Goal: Task Accomplishment & Management: Complete application form

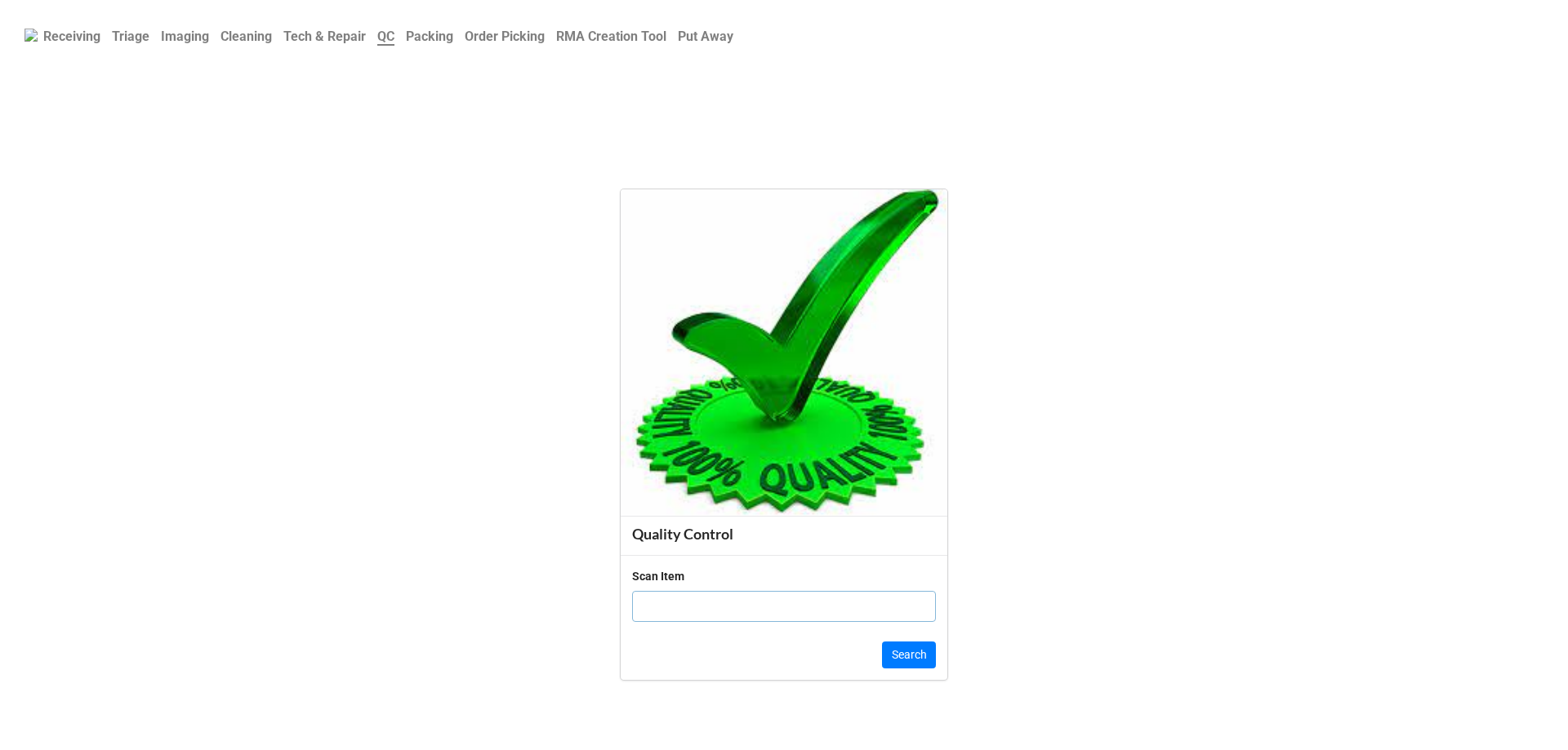
drag, startPoint x: 787, startPoint y: 647, endPoint x: 786, endPoint y: 615, distance: 32.0
click at [786, 626] on div "Scan Item Search" at bounding box center [783, 618] width 326 height 126
click at [786, 615] on input "text" at bounding box center [784, 607] width 304 height 31
click button "Search" at bounding box center [909, 655] width 54 height 28
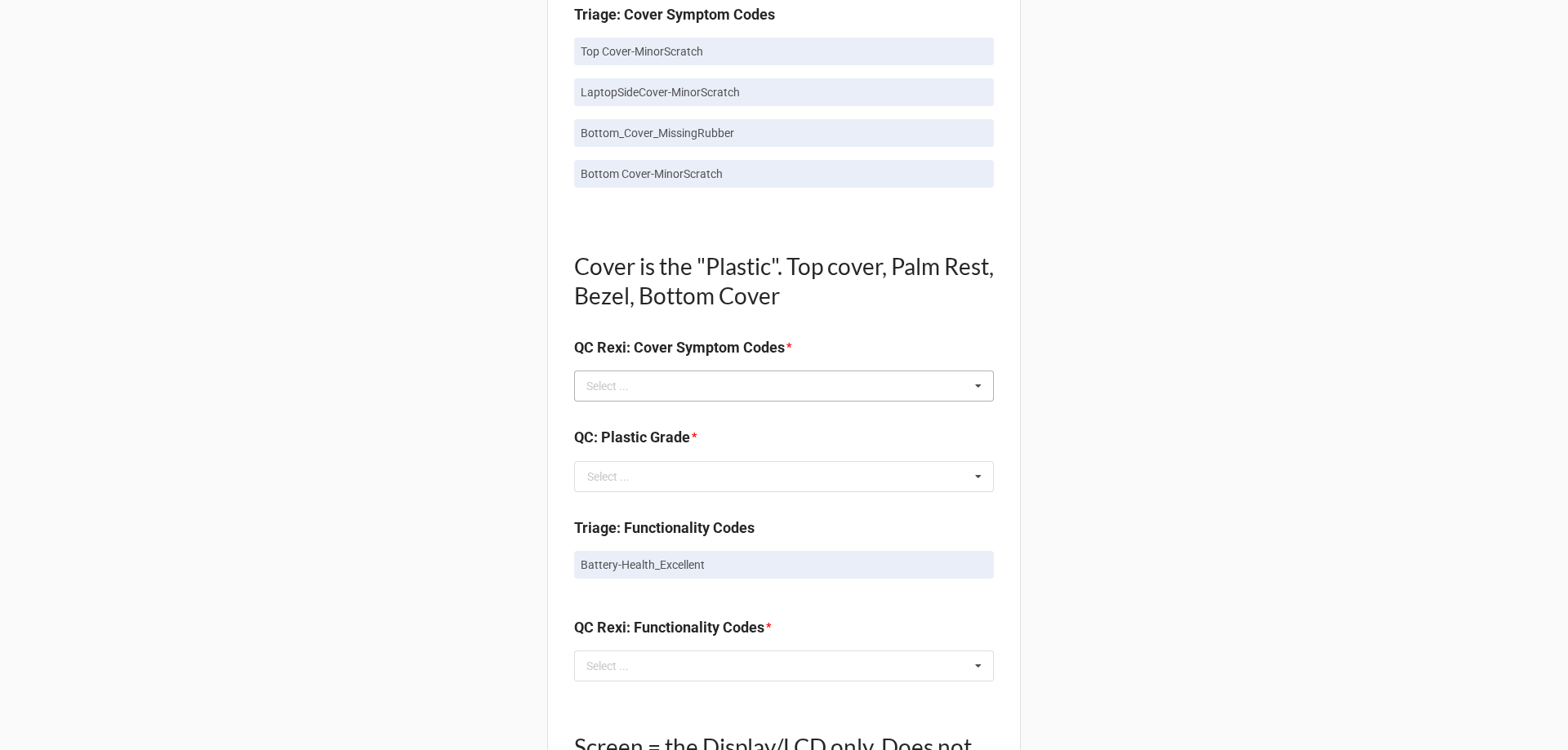
scroll to position [1062, 0]
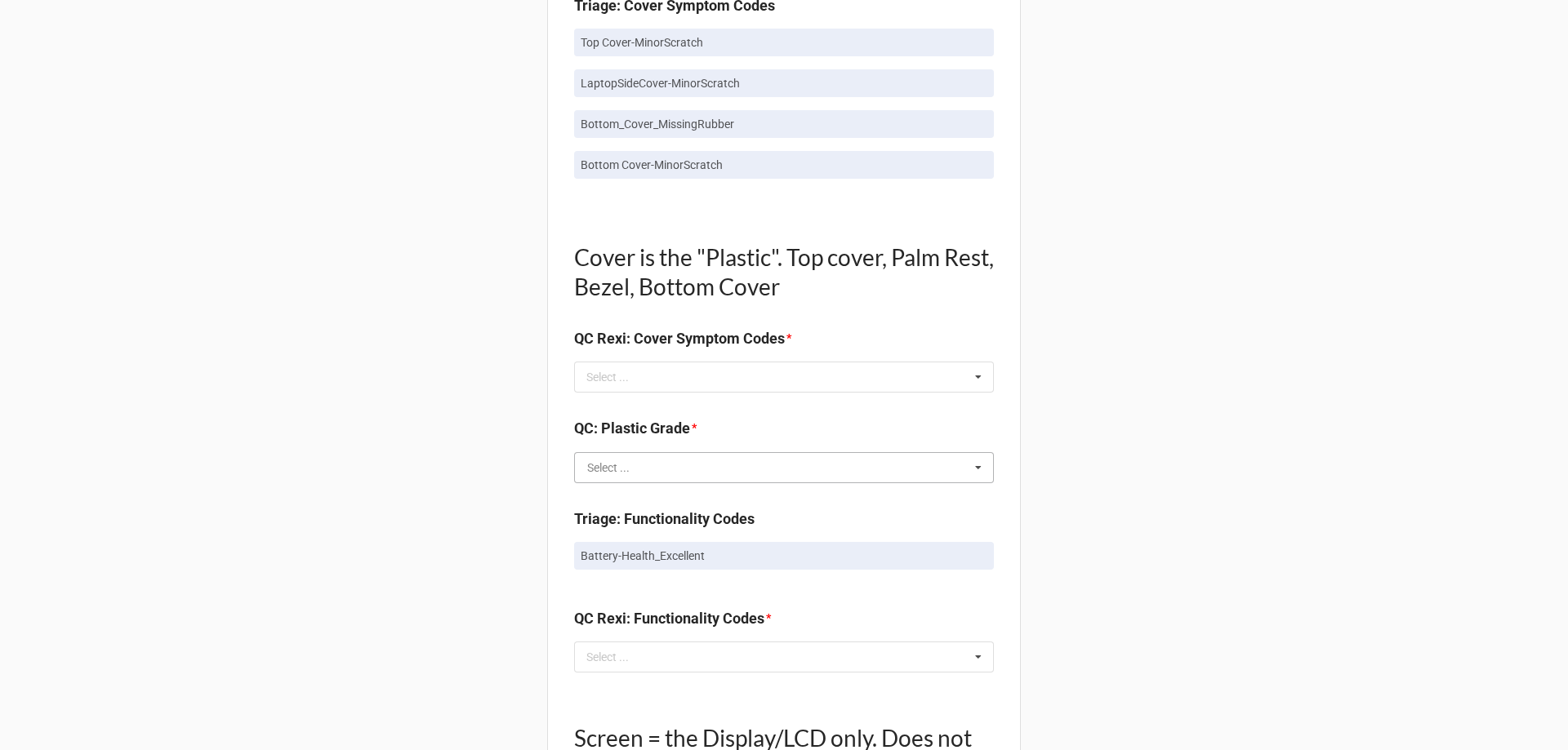
click at [670, 467] on input "text" at bounding box center [785, 467] width 418 height 29
click at [668, 380] on div "Select ... No results found." at bounding box center [784, 377] width 420 height 31
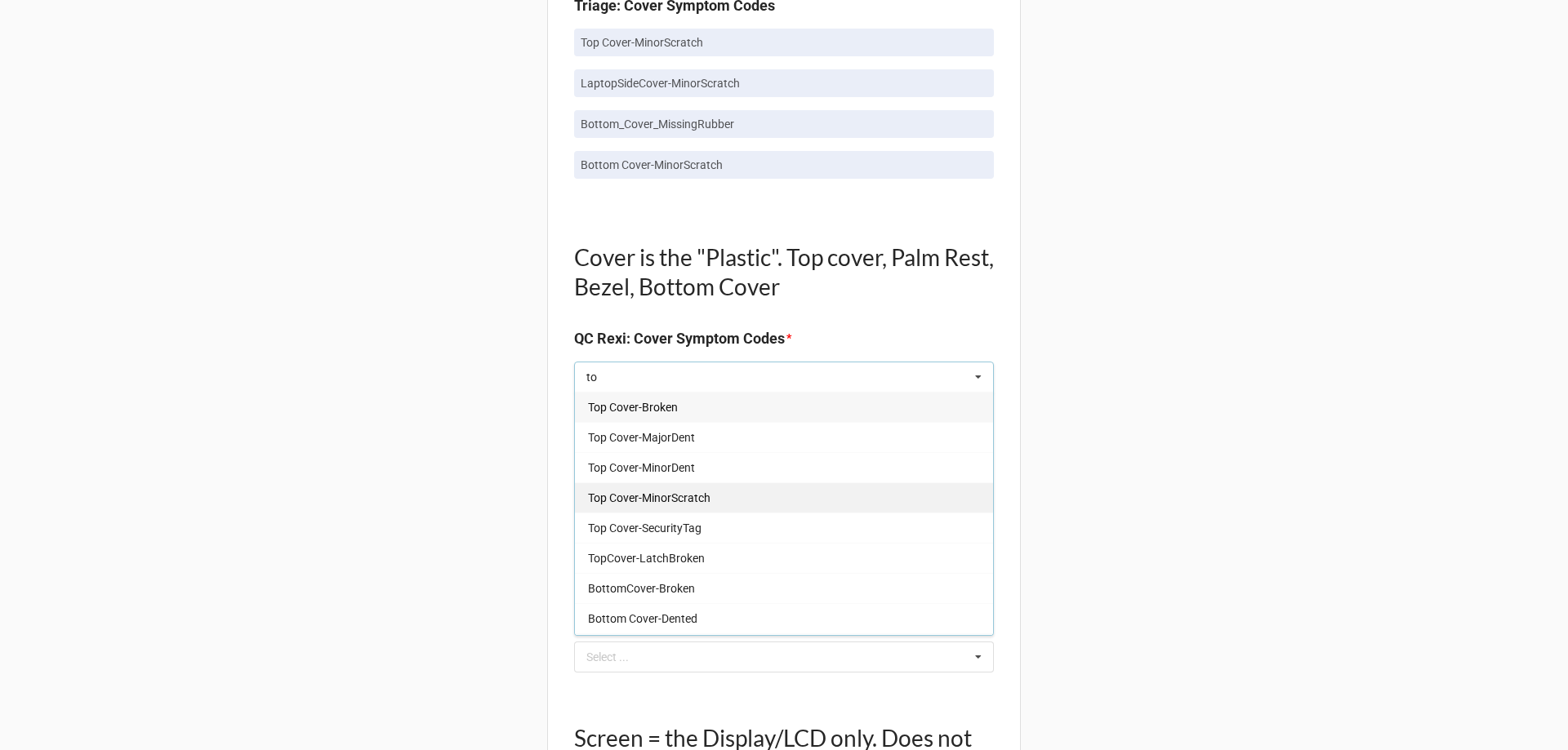
type input "to"
click at [714, 508] on div "Top Cover-MinorScratch" at bounding box center [784, 497] width 418 height 30
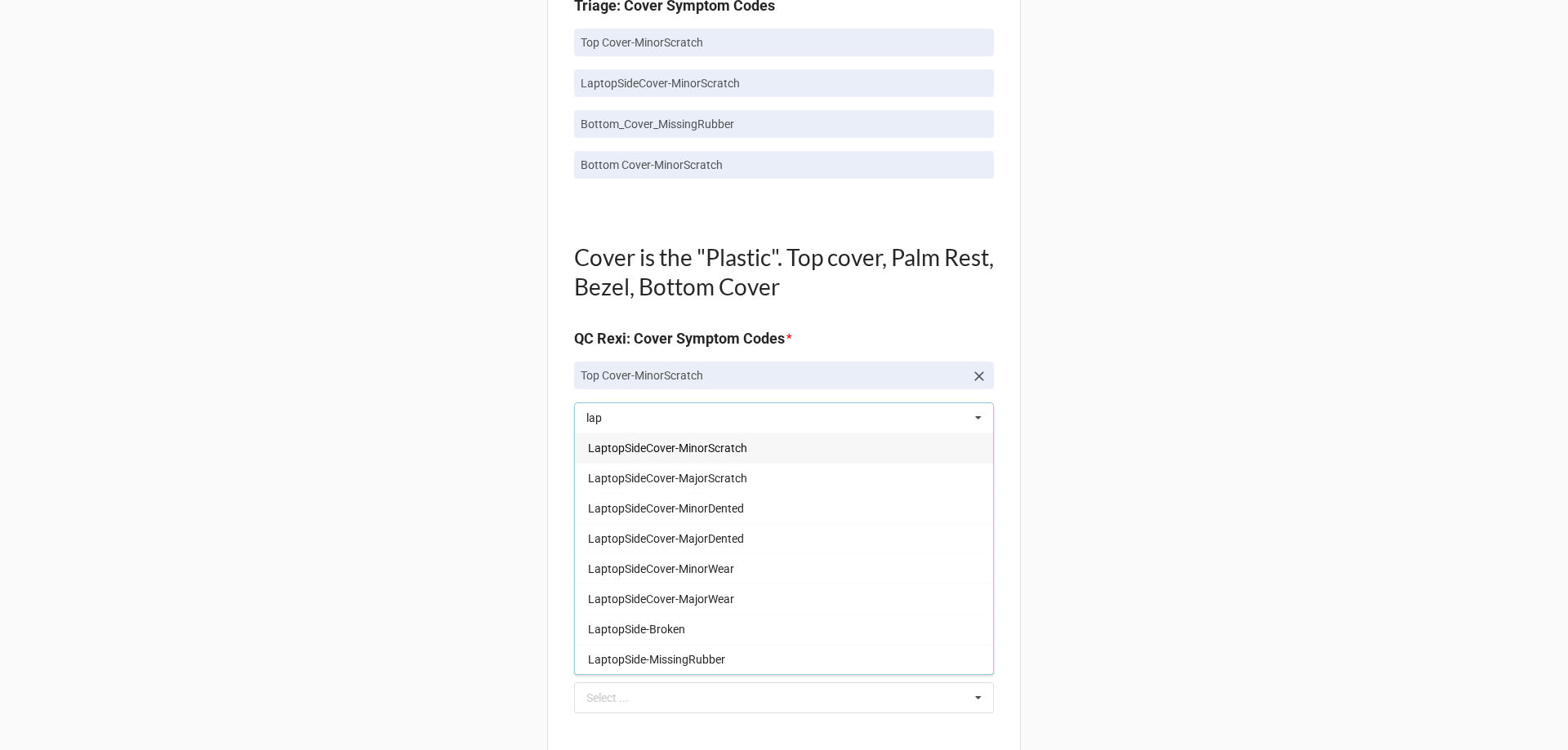
type input "lap"
click at [717, 436] on div "LaptopSideCover-MinorScratch" at bounding box center [784, 447] width 418 height 30
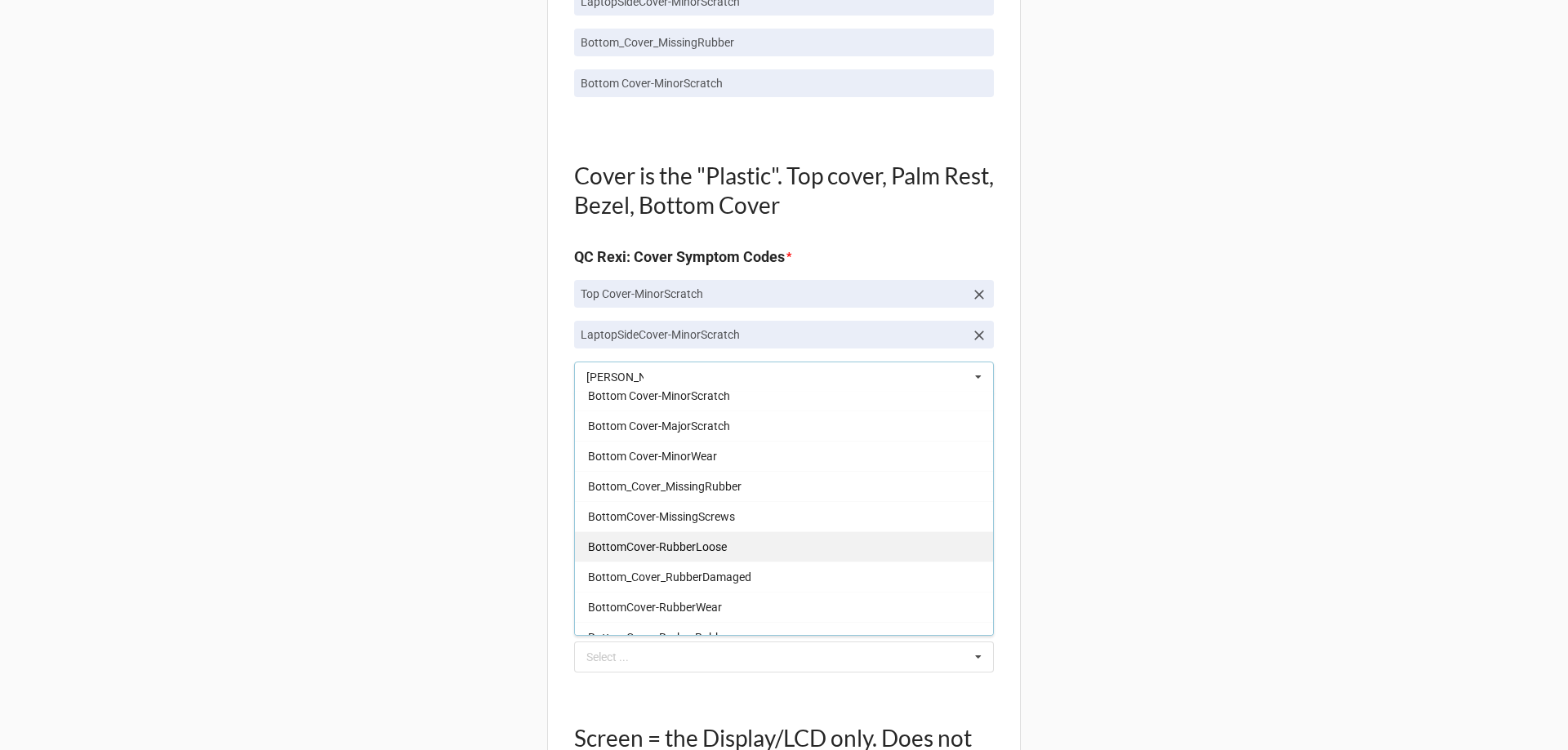
scroll to position [164, 0]
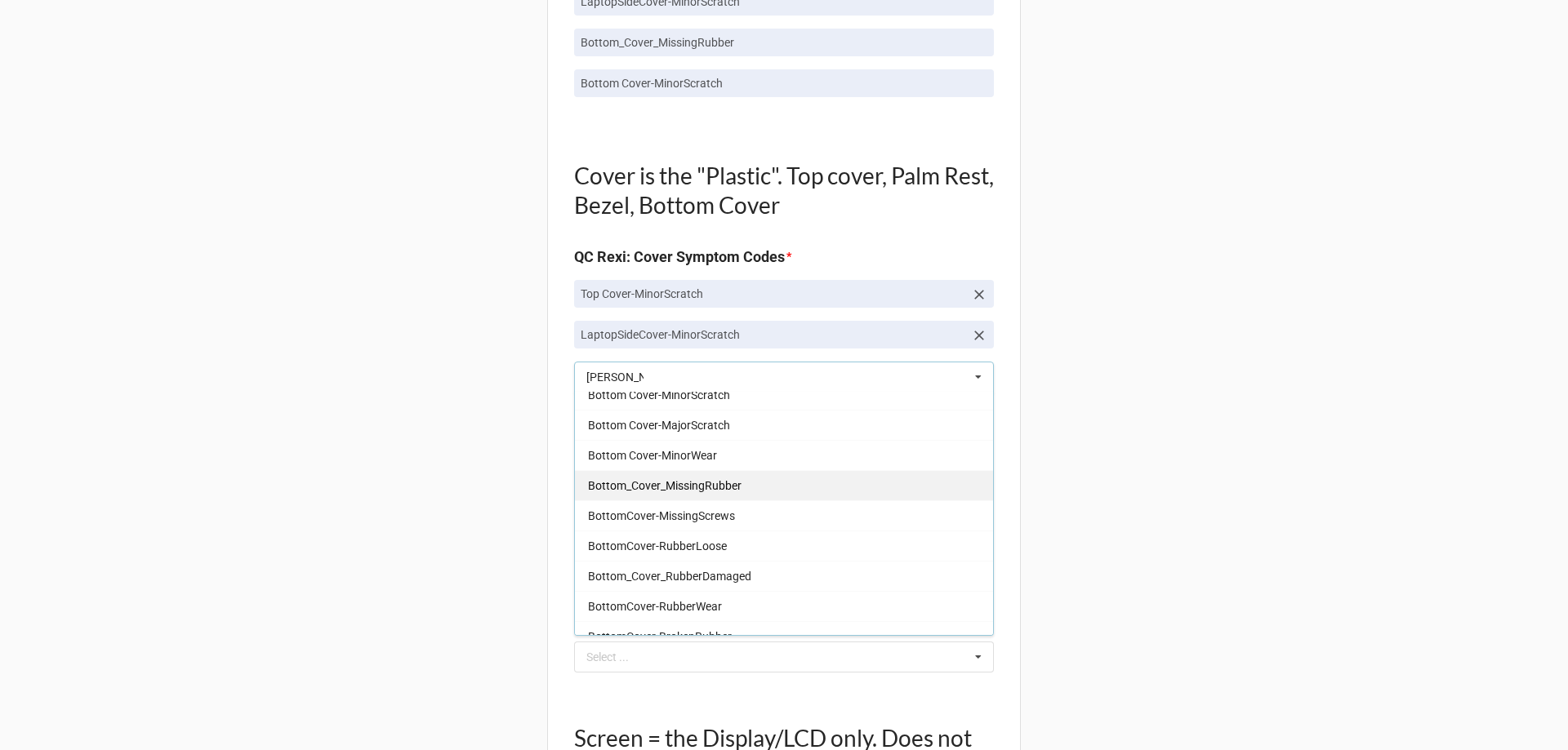
type input "[PERSON_NAME]"
click at [718, 481] on span "Bottom_Cover_MissingRubber" at bounding box center [664, 485] width 154 height 13
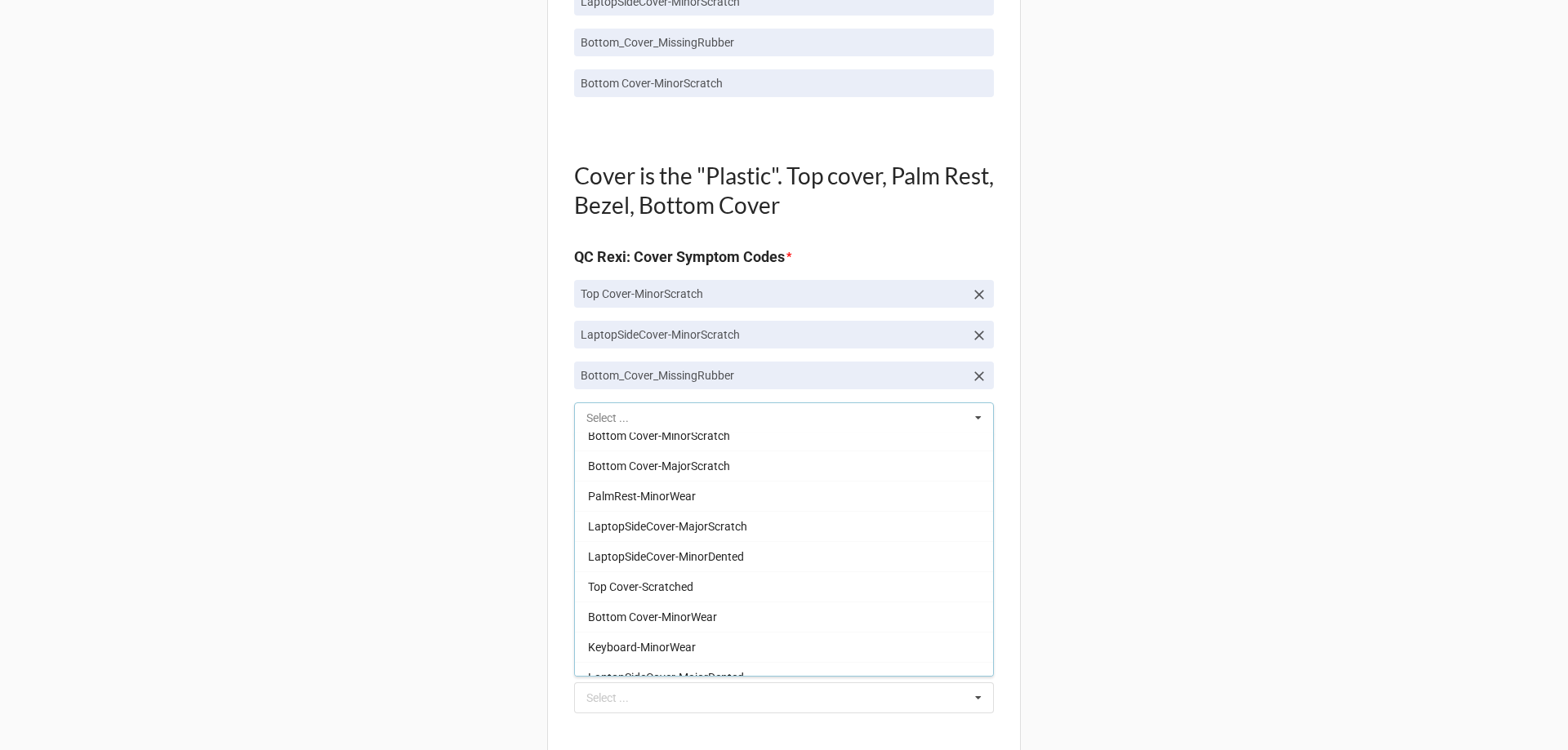
scroll to position [1224, 0]
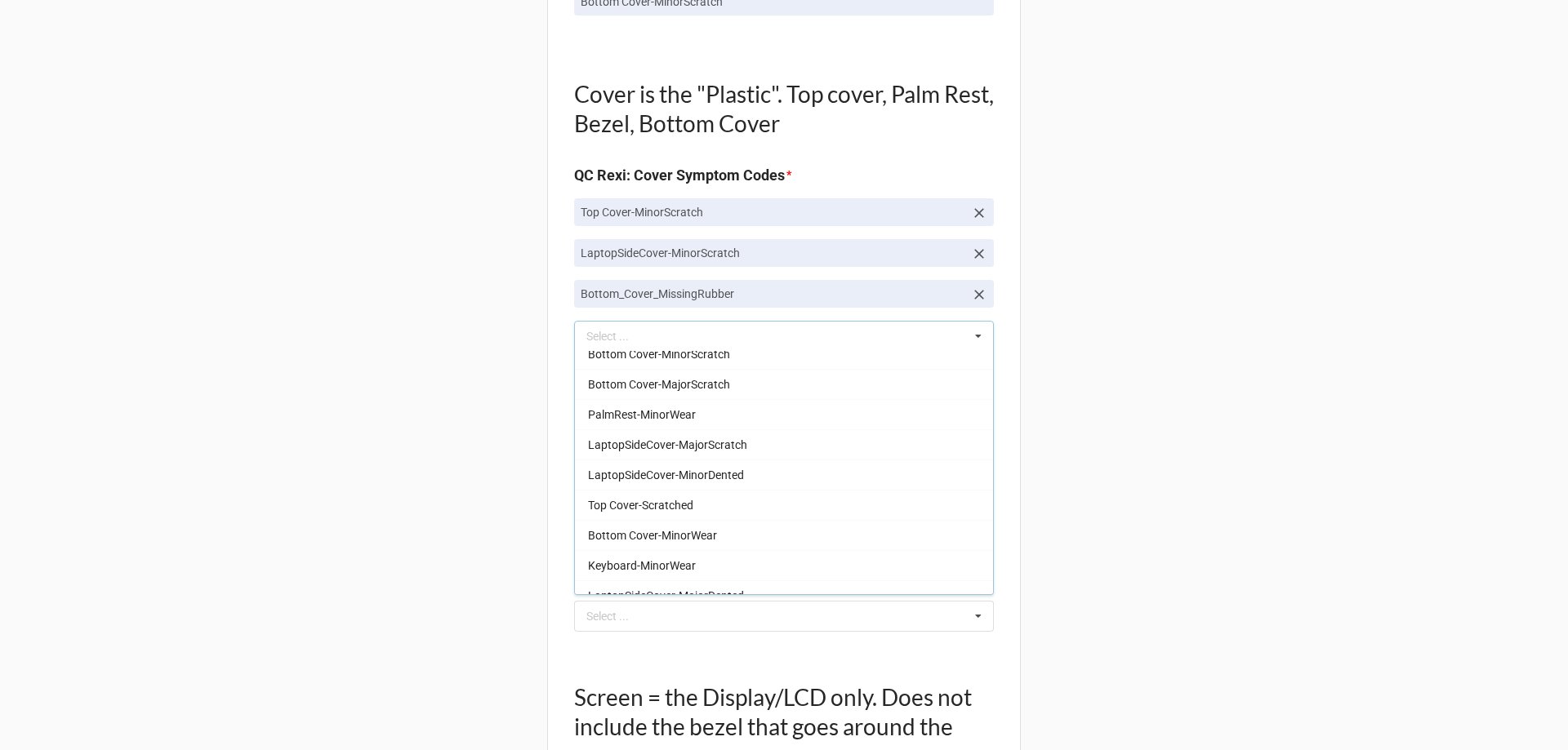
click at [1097, 222] on div "Back Receiving Triage Imaging Cleaning Tech & Repair QC Packing Order Picking R…" at bounding box center [784, 285] width 1568 height 3018
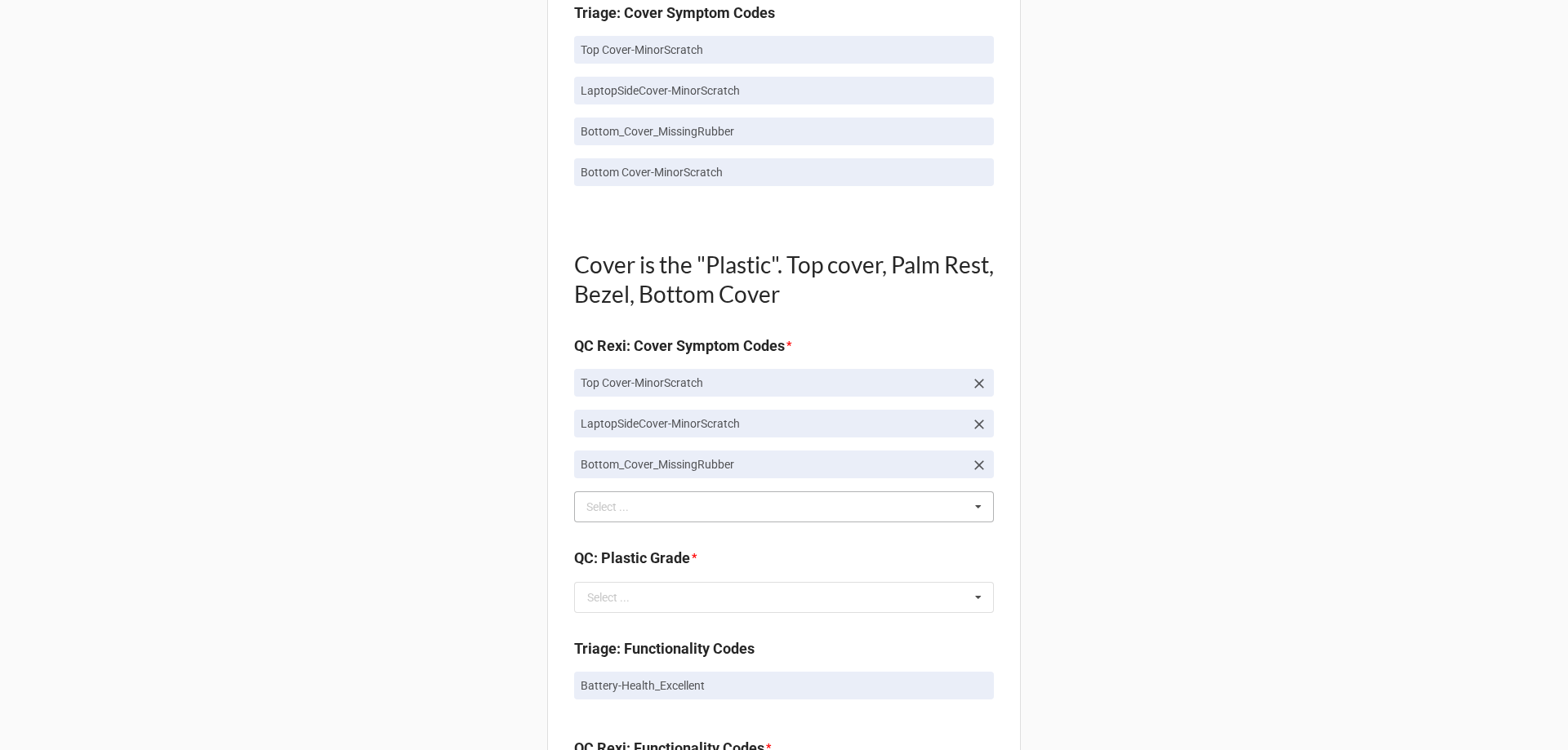
scroll to position [1143, 0]
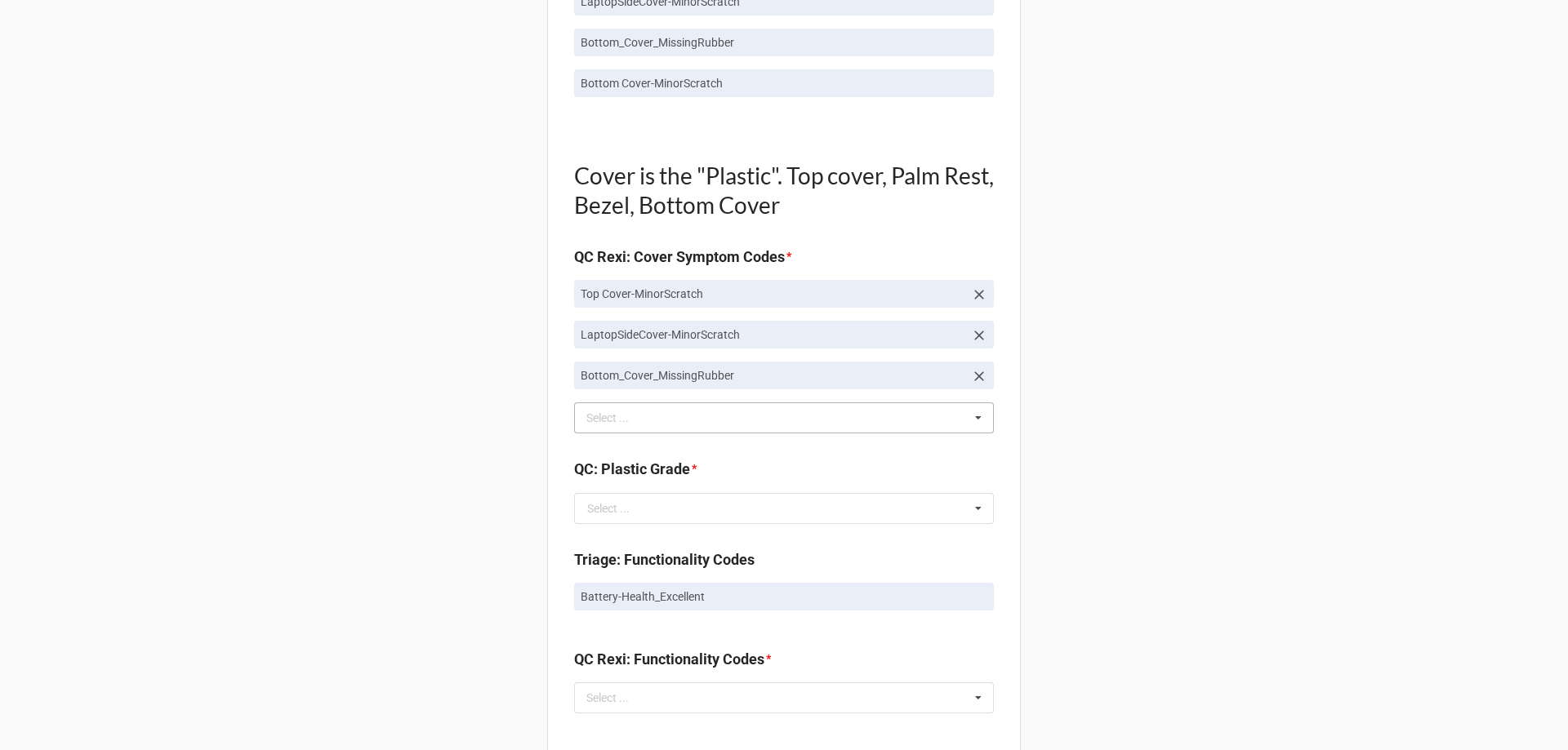
click at [624, 431] on div "[PERSON_NAME] Select ... Top Cover-Broken Top Cover-MajorDent Top Cover-MinorDe…" at bounding box center [784, 418] width 420 height 31
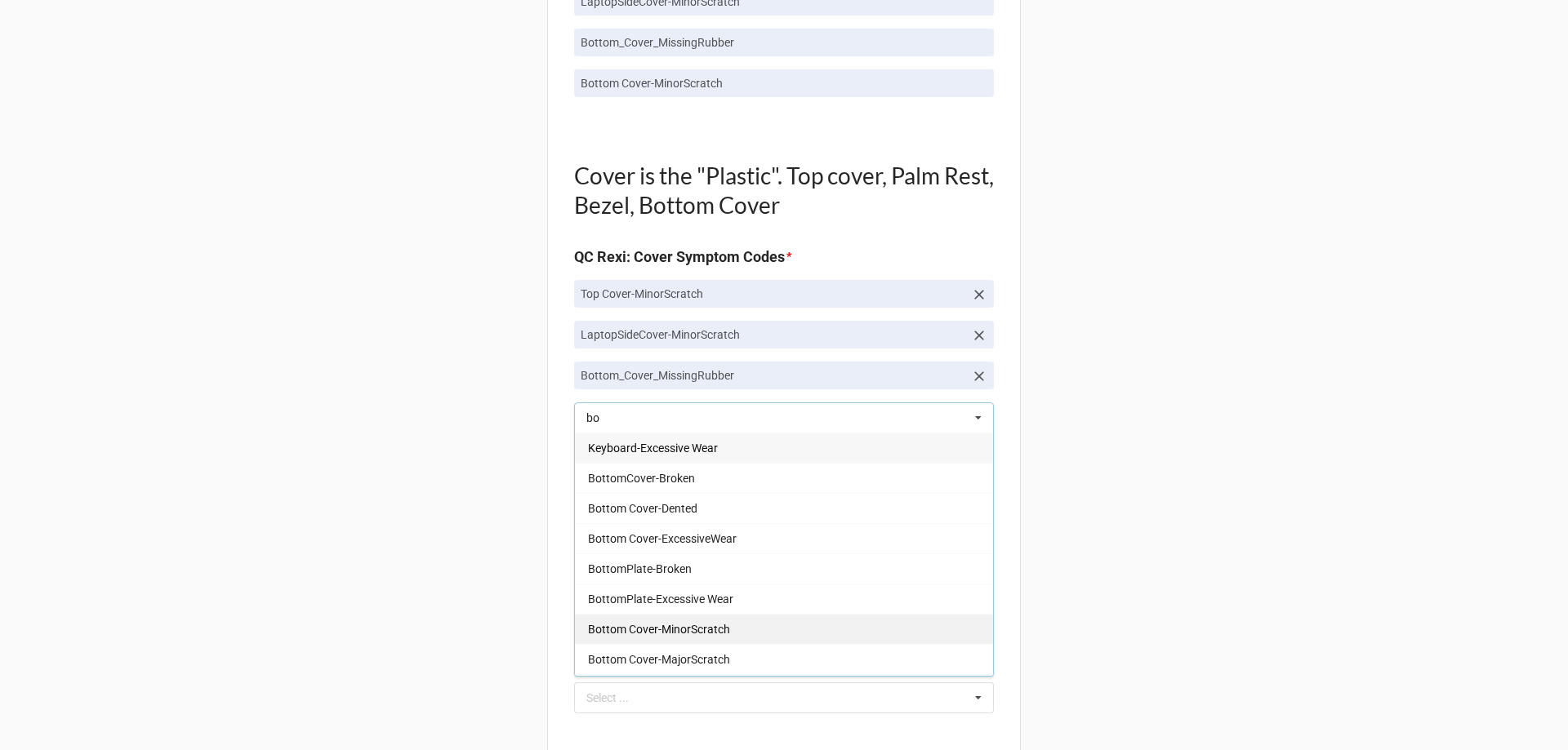
type input "bo"
click at [718, 637] on div "Bottom Cover-MinorScratch" at bounding box center [784, 628] width 418 height 30
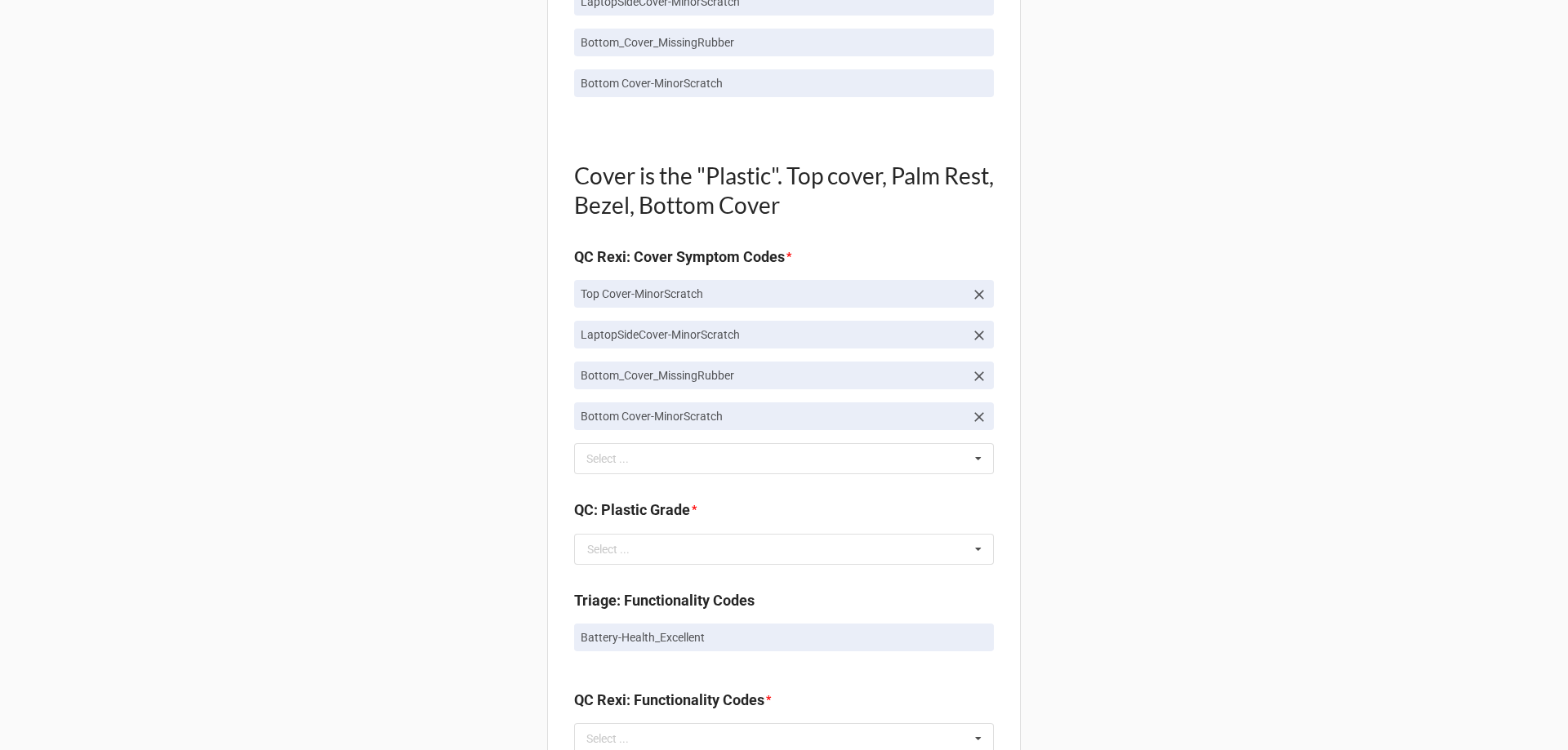
drag, startPoint x: 397, startPoint y: 616, endPoint x: 397, endPoint y: 581, distance: 35.0
click at [396, 616] on div "Back Receiving Triage Imaging Cleaning Tech & Repair QC Packing Order Picking R…" at bounding box center [784, 386] width 1568 height 3059
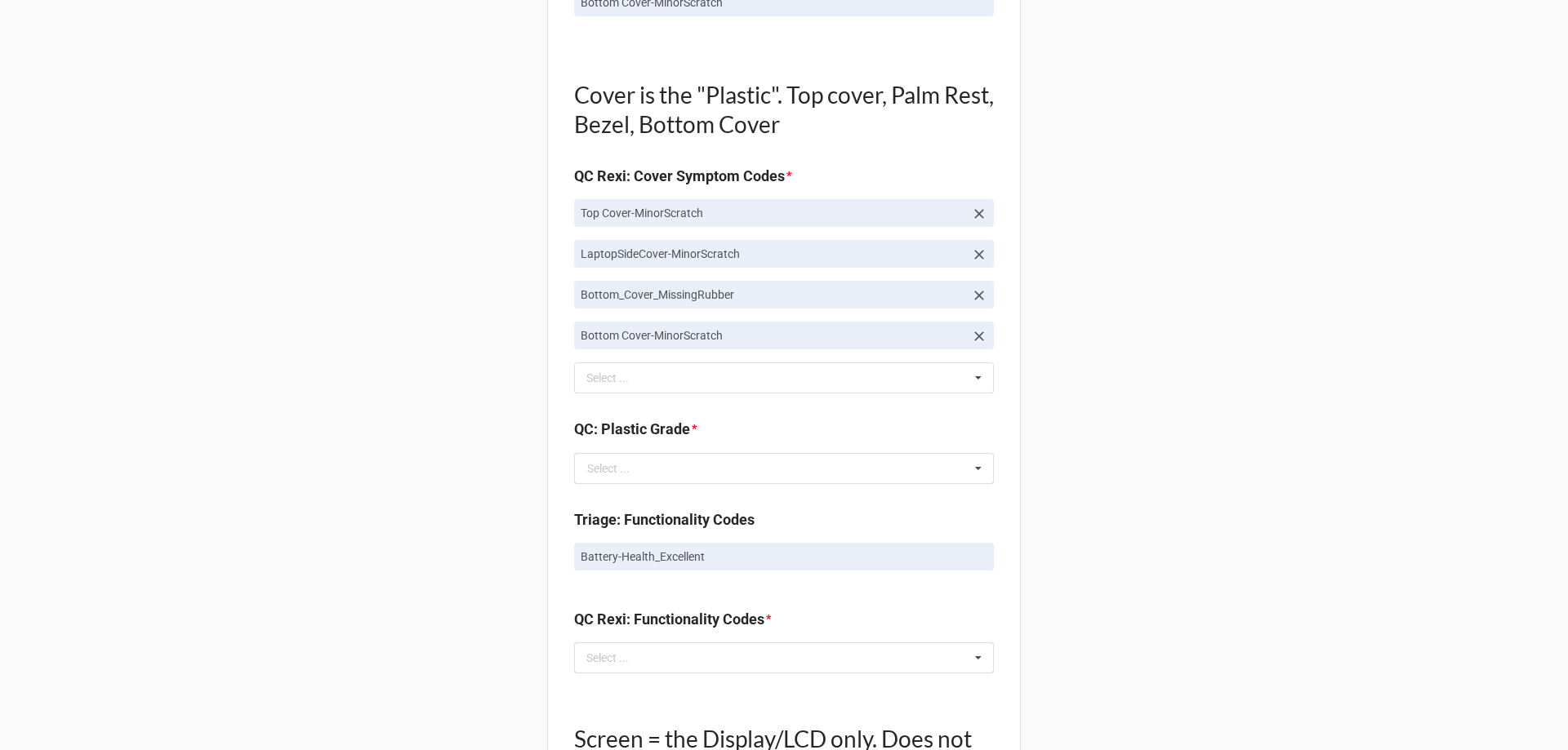
scroll to position [1224, 0]
click at [635, 481] on input "text" at bounding box center [785, 467] width 418 height 29
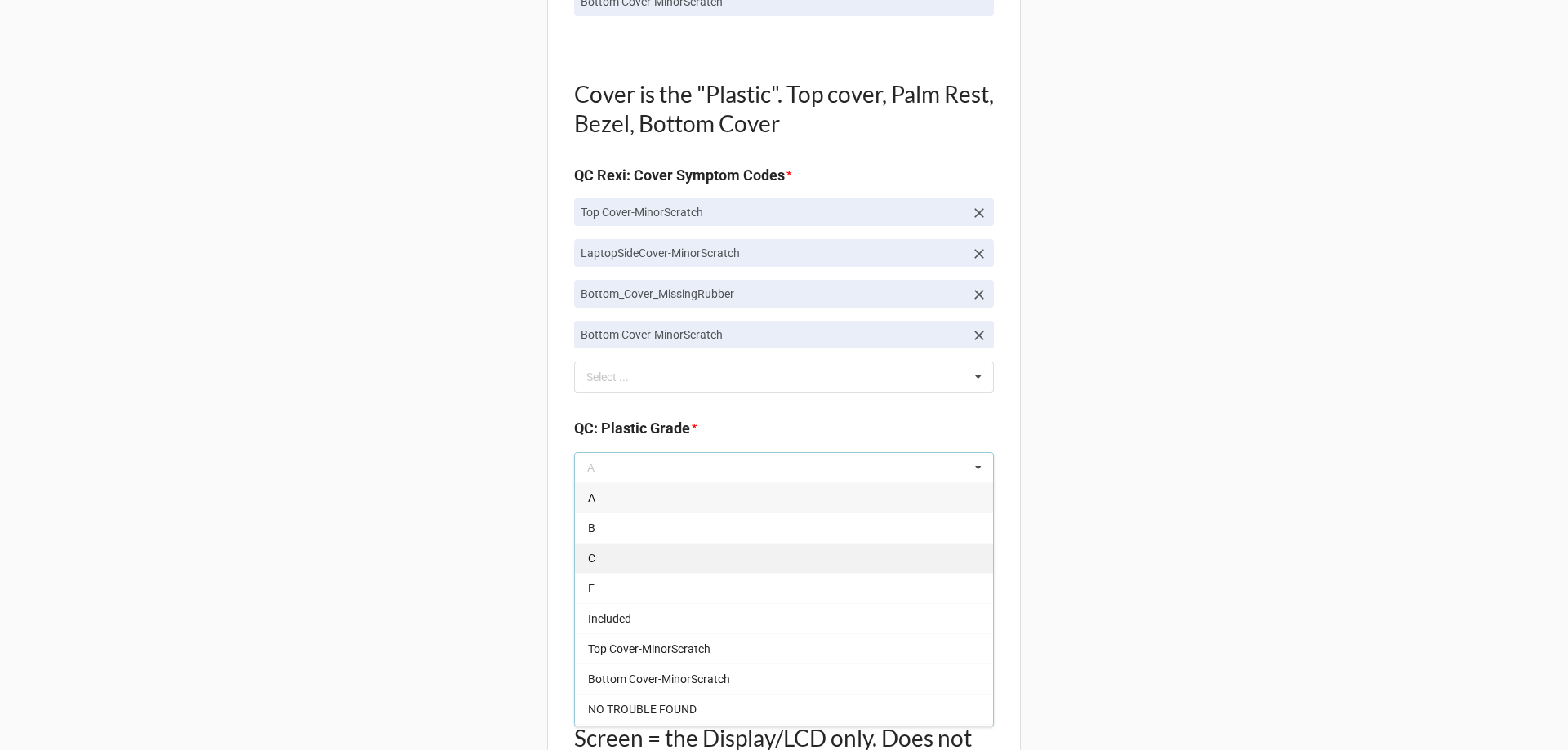
click at [607, 562] on div "C" at bounding box center [784, 557] width 418 height 30
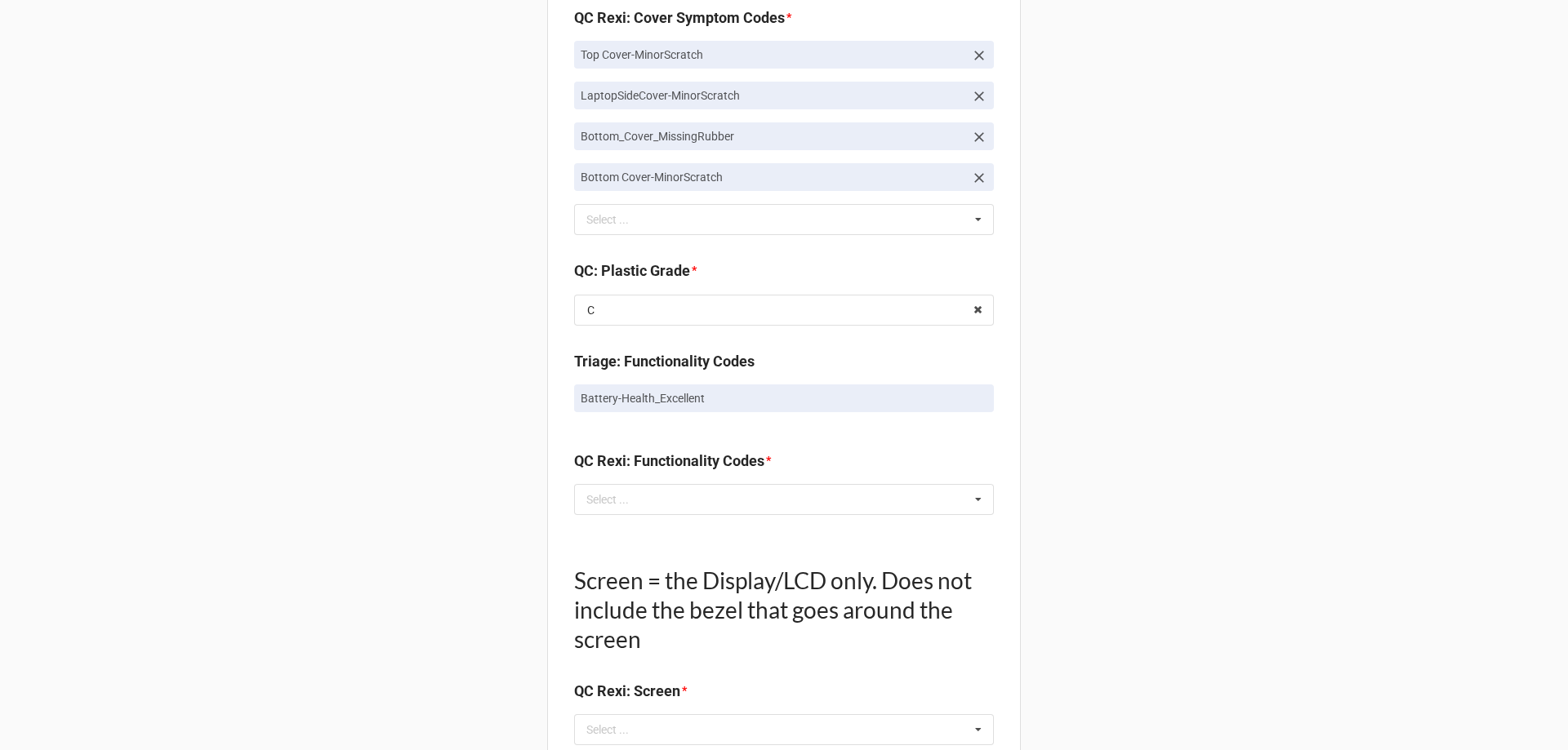
scroll to position [1388, 0]
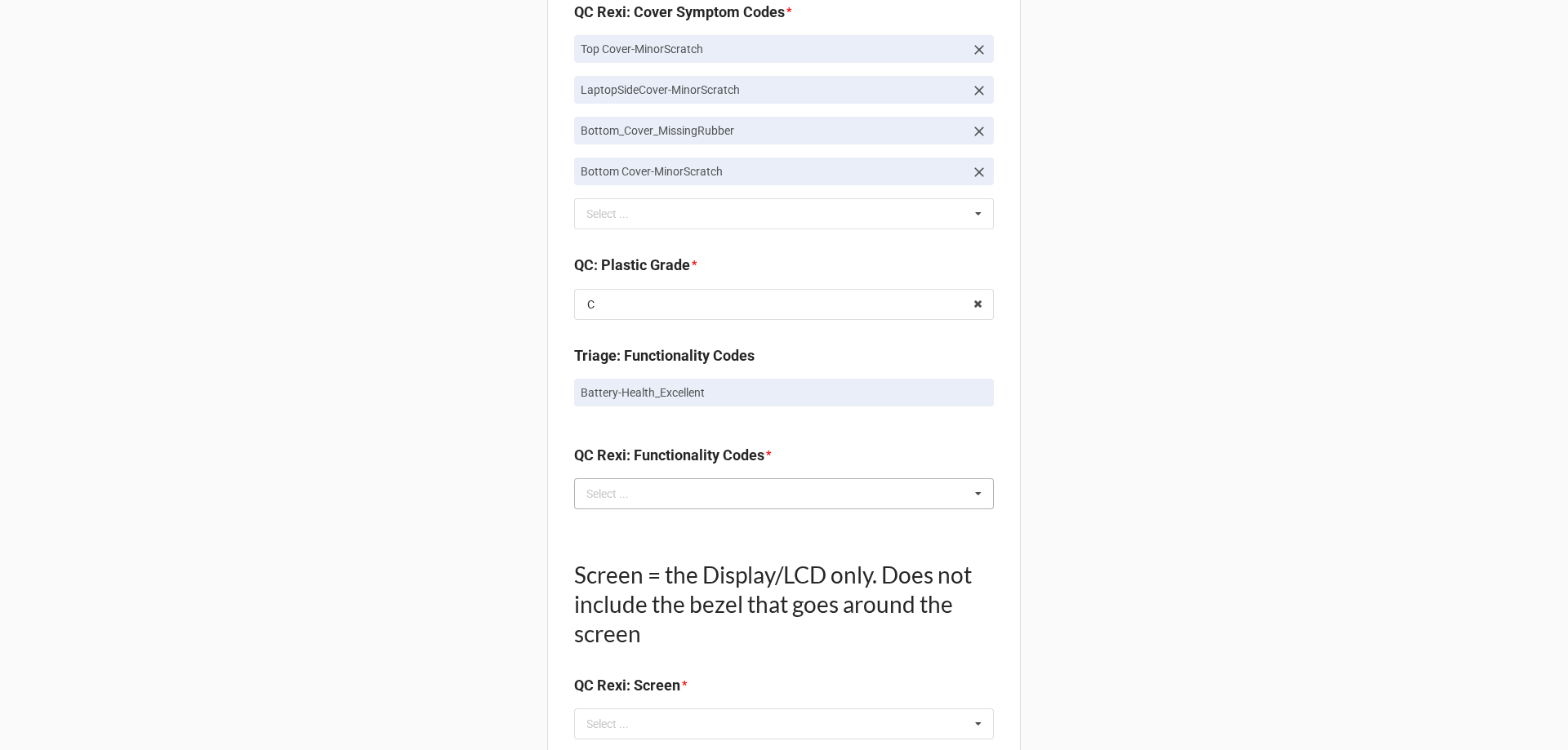
click at [638, 504] on div "Select ... No results found." at bounding box center [784, 494] width 420 height 31
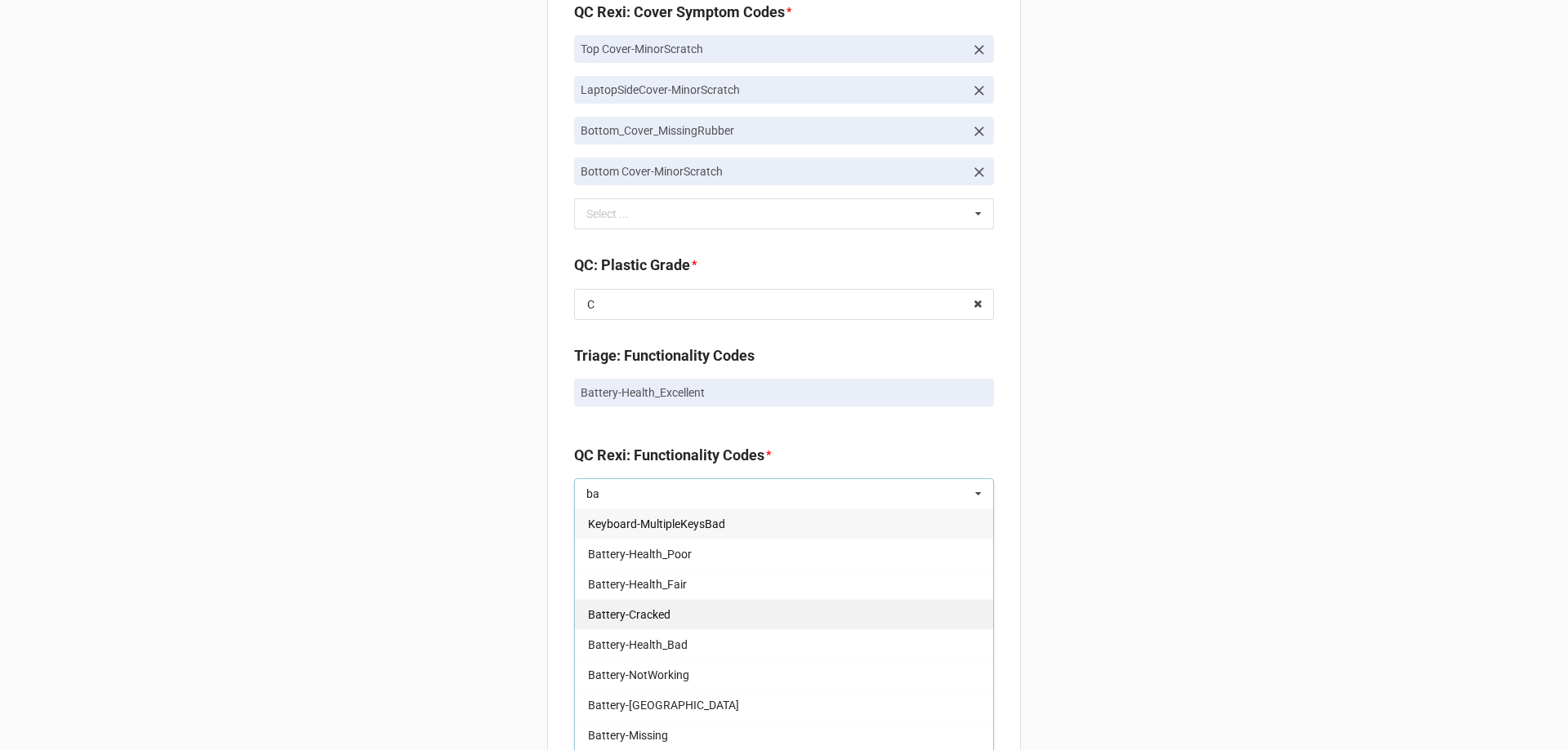
scroll to position [164, 0]
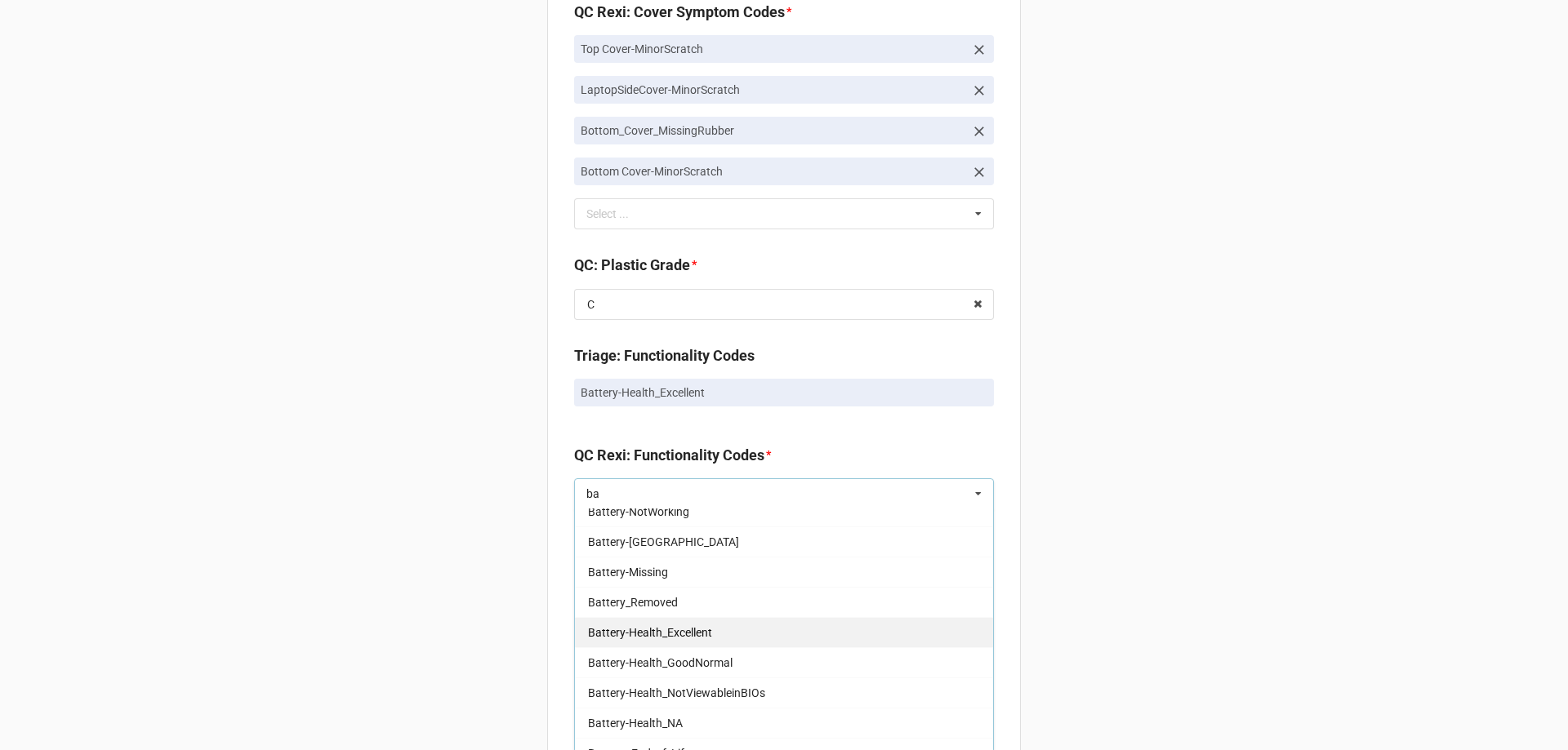
type input "ba"
click at [666, 640] on span "Battery-Health_Excellent" at bounding box center [649, 632] width 124 height 13
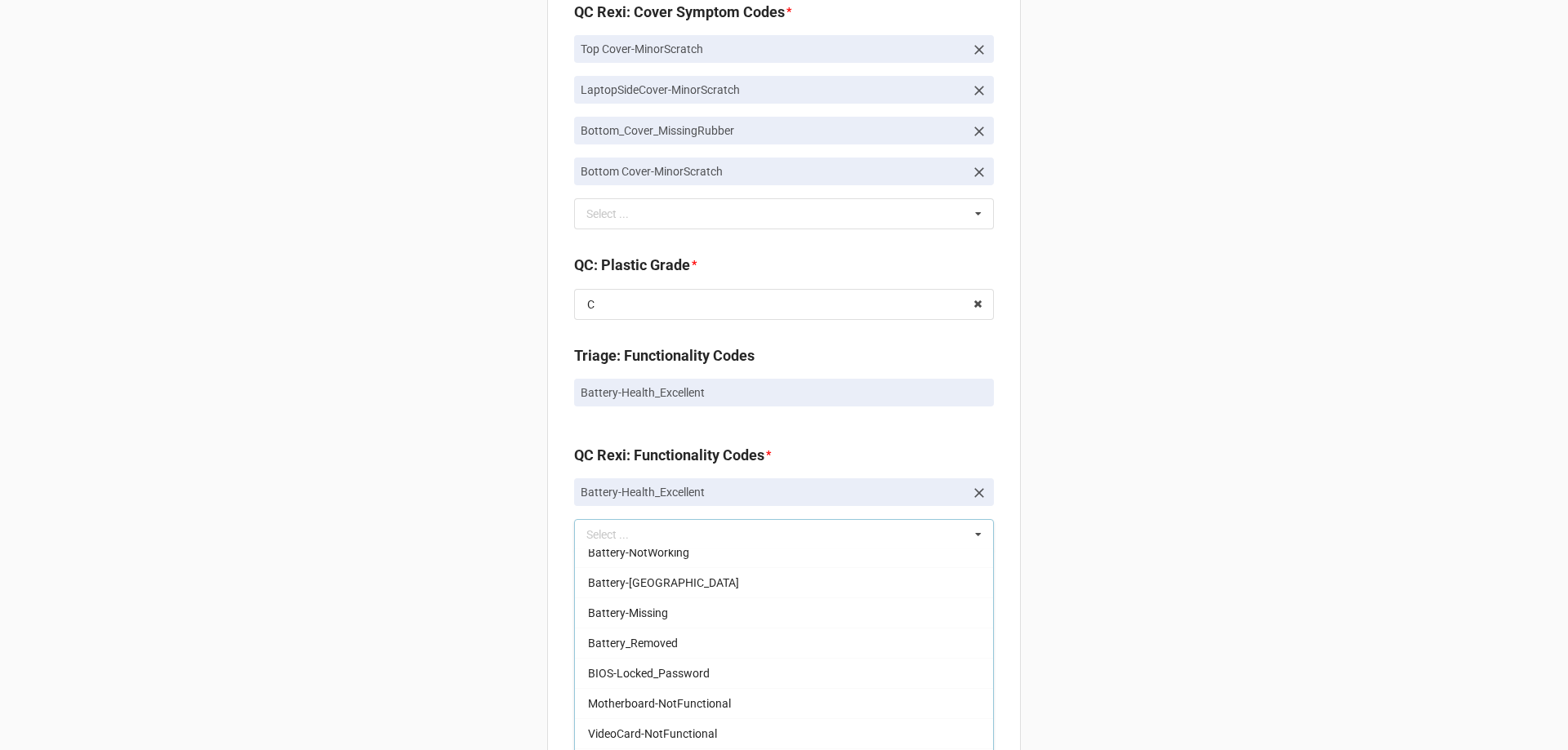
click at [482, 626] on div "Back Receiving Triage Imaging Cleaning Tech & Repair QC Packing Order Picking R…" at bounding box center [784, 162] width 1568 height 3100
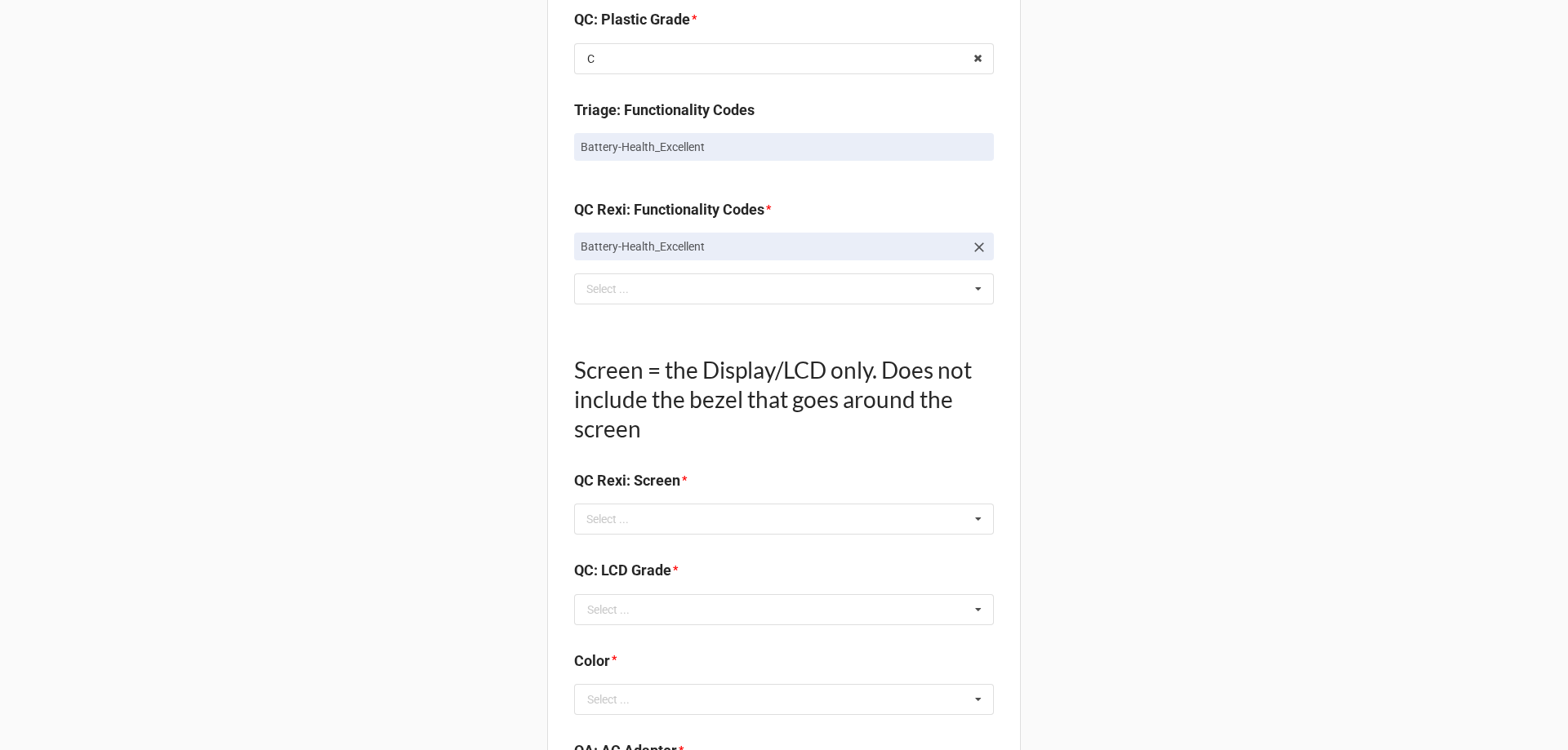
scroll to position [1633, 0]
click at [619, 519] on div "Select ..." at bounding box center [617, 520] width 71 height 18
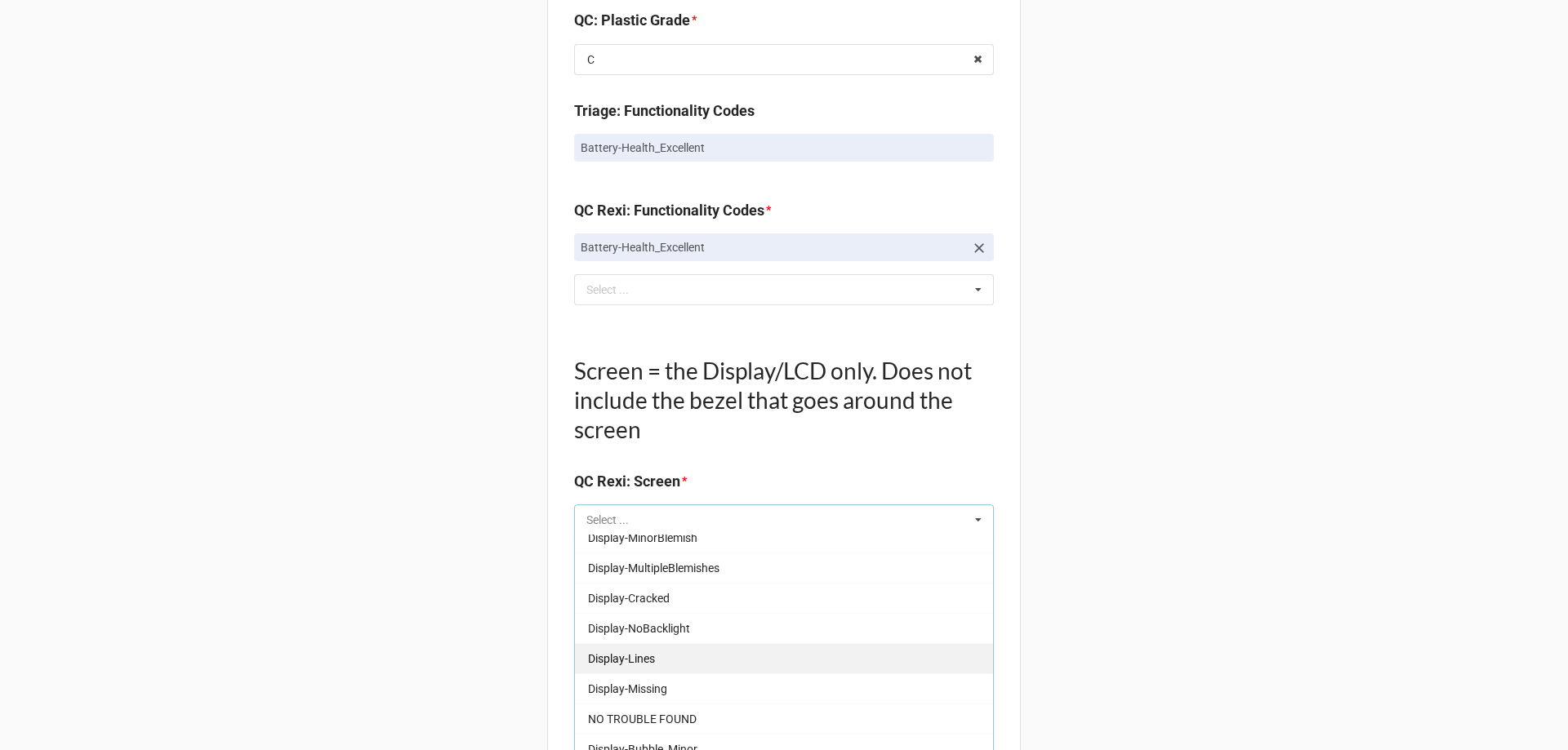
scroll to position [245, 0]
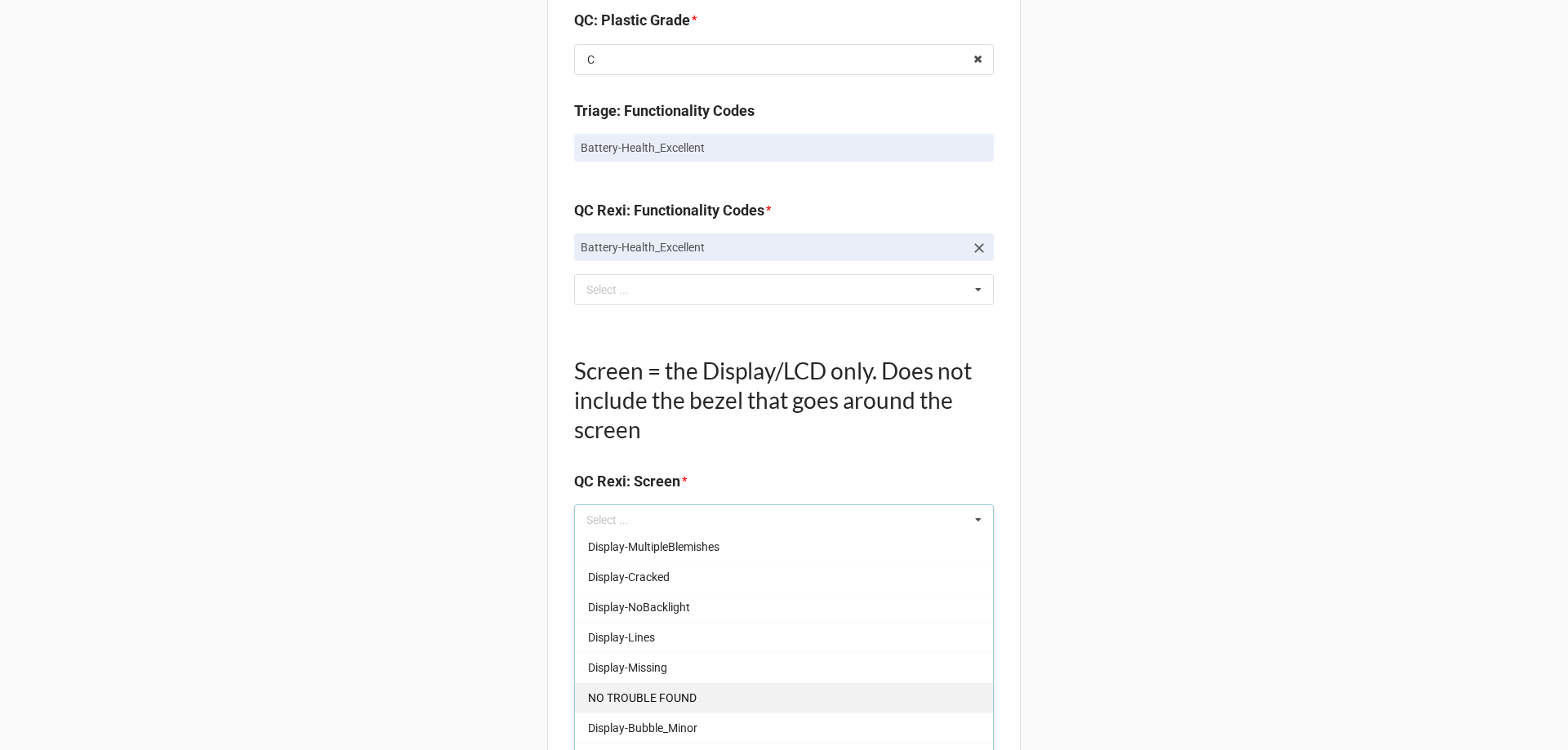
click at [701, 692] on div "NO TROUBLE FOUND" at bounding box center [784, 697] width 418 height 30
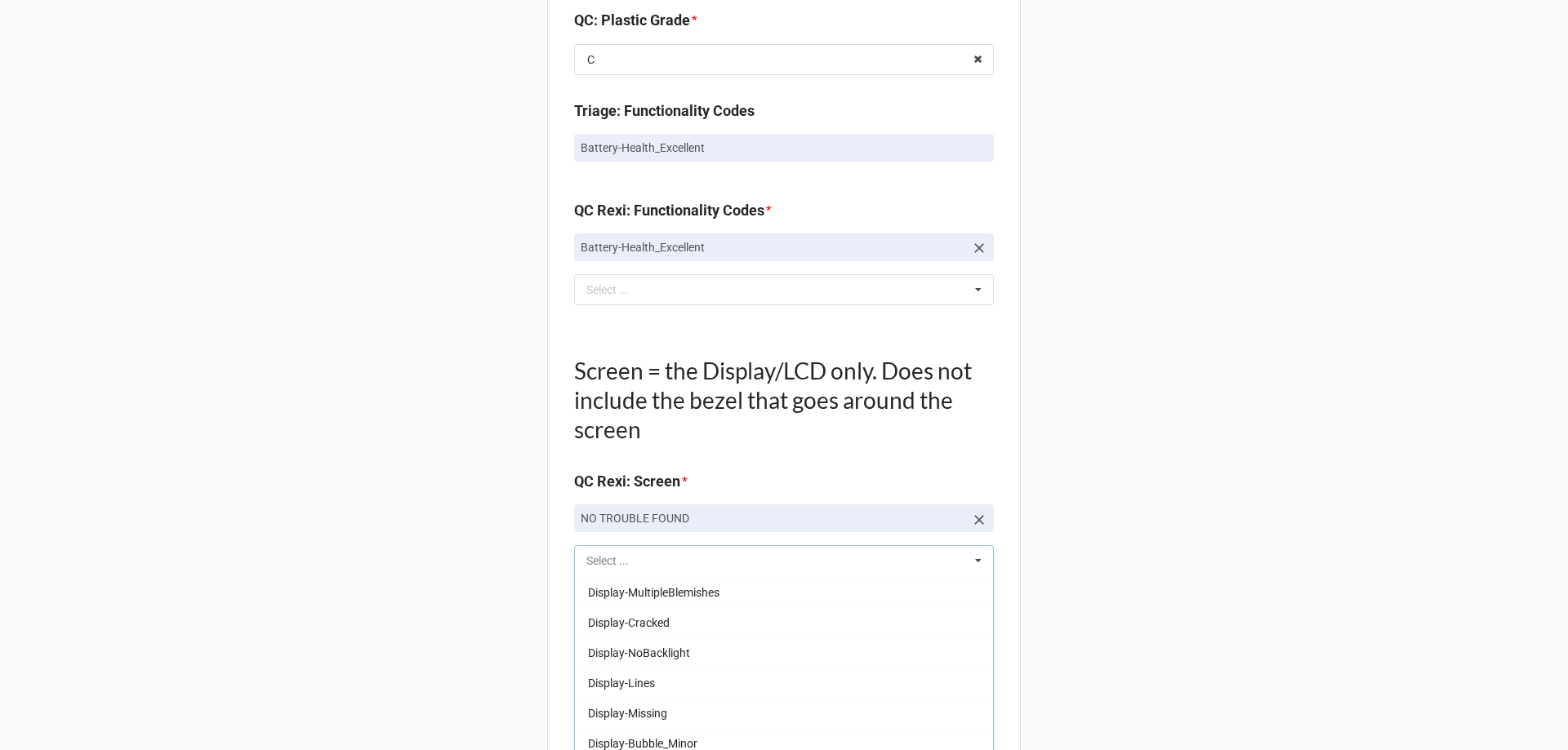
scroll to position [240, 0]
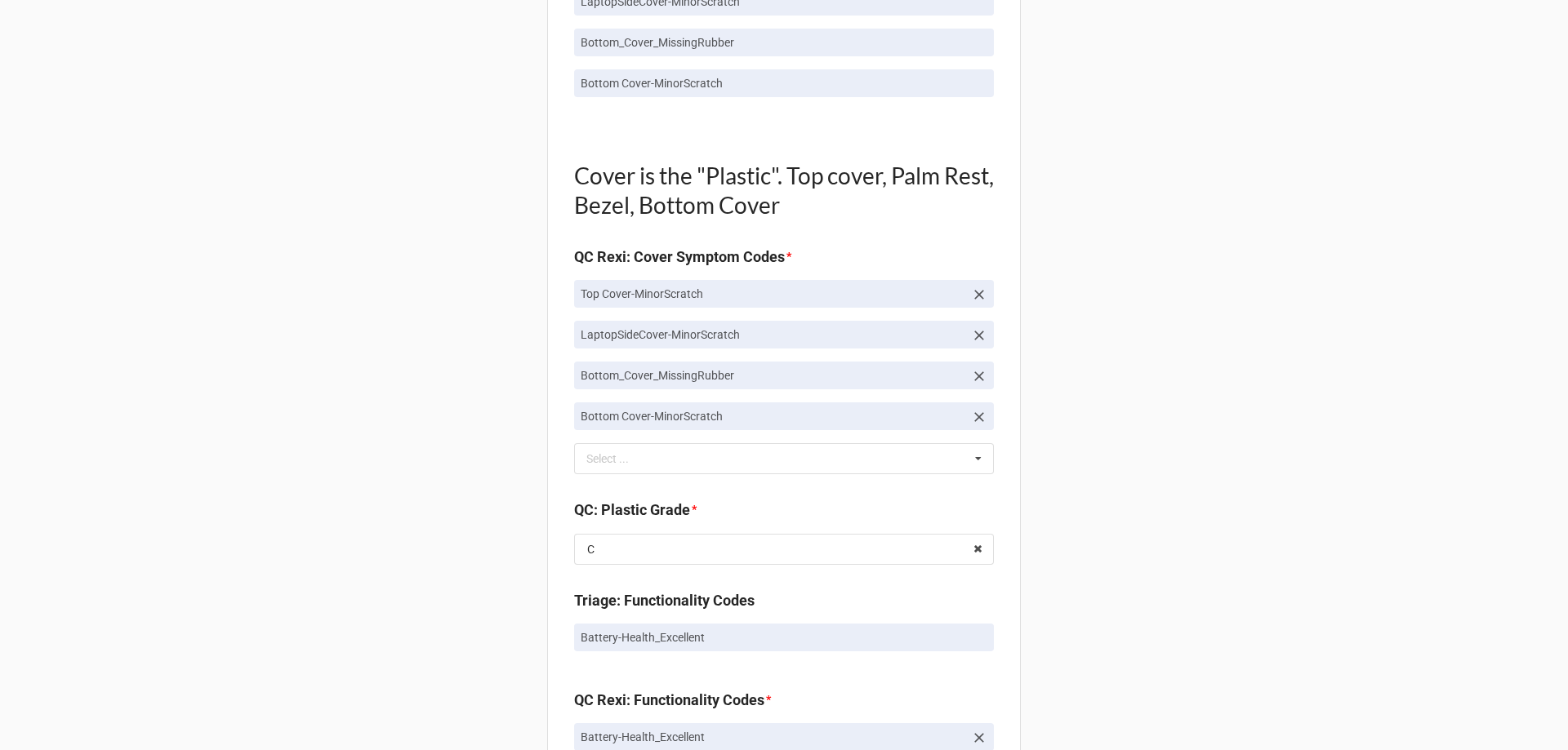
scroll to position [1633, 0]
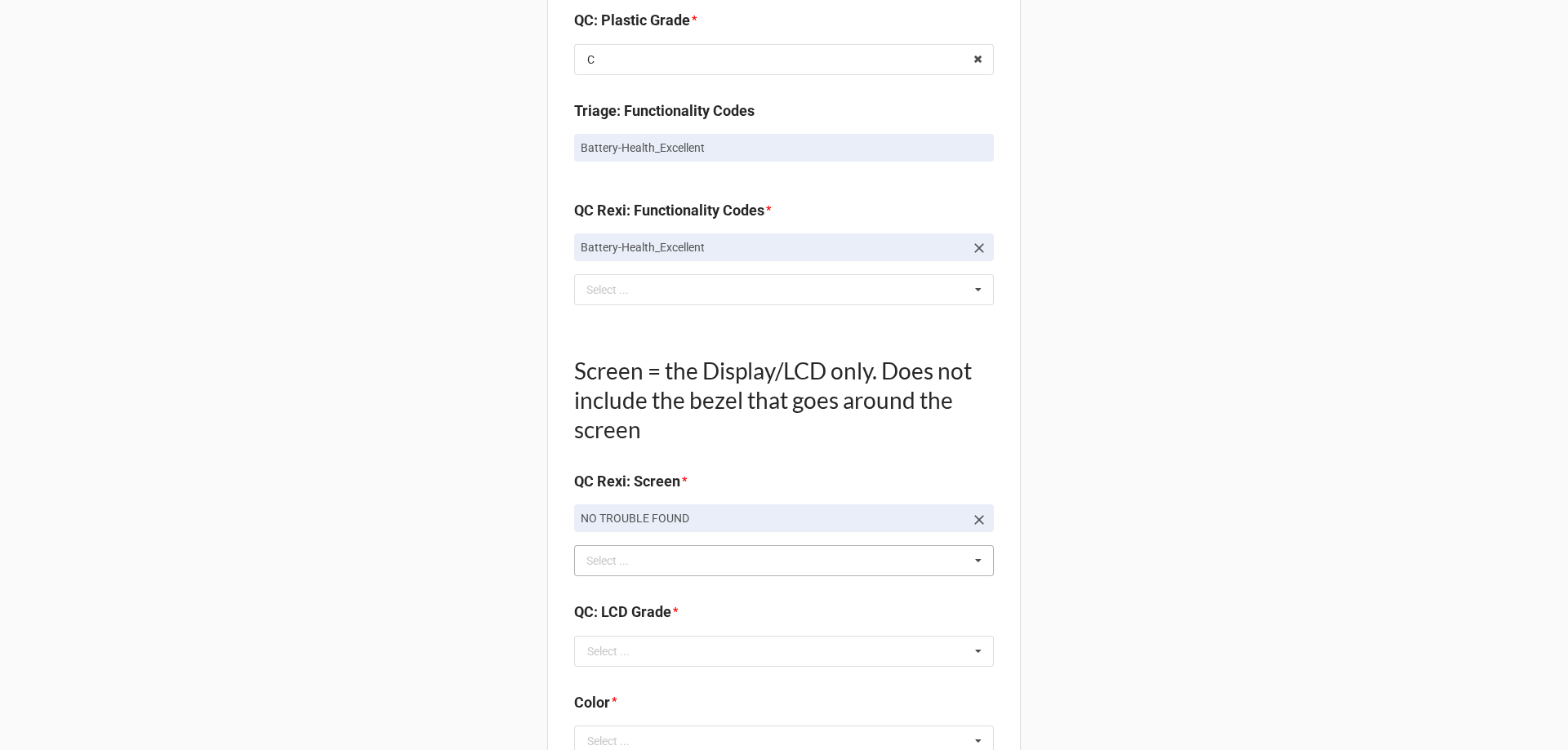
click at [870, 509] on link "NO TROUBLE FOUND" at bounding box center [784, 518] width 420 height 28
drag, startPoint x: 959, startPoint y: 540, endPoint x: 980, endPoint y: 507, distance: 39.1
click at [979, 509] on div "NO TROUBLE FOUND Select ... Display-KBWear_Minor Display-MajorScratch Display-K…" at bounding box center [784, 540] width 420 height 72
click at [975, 520] on icon at bounding box center [979, 520] width 10 height 10
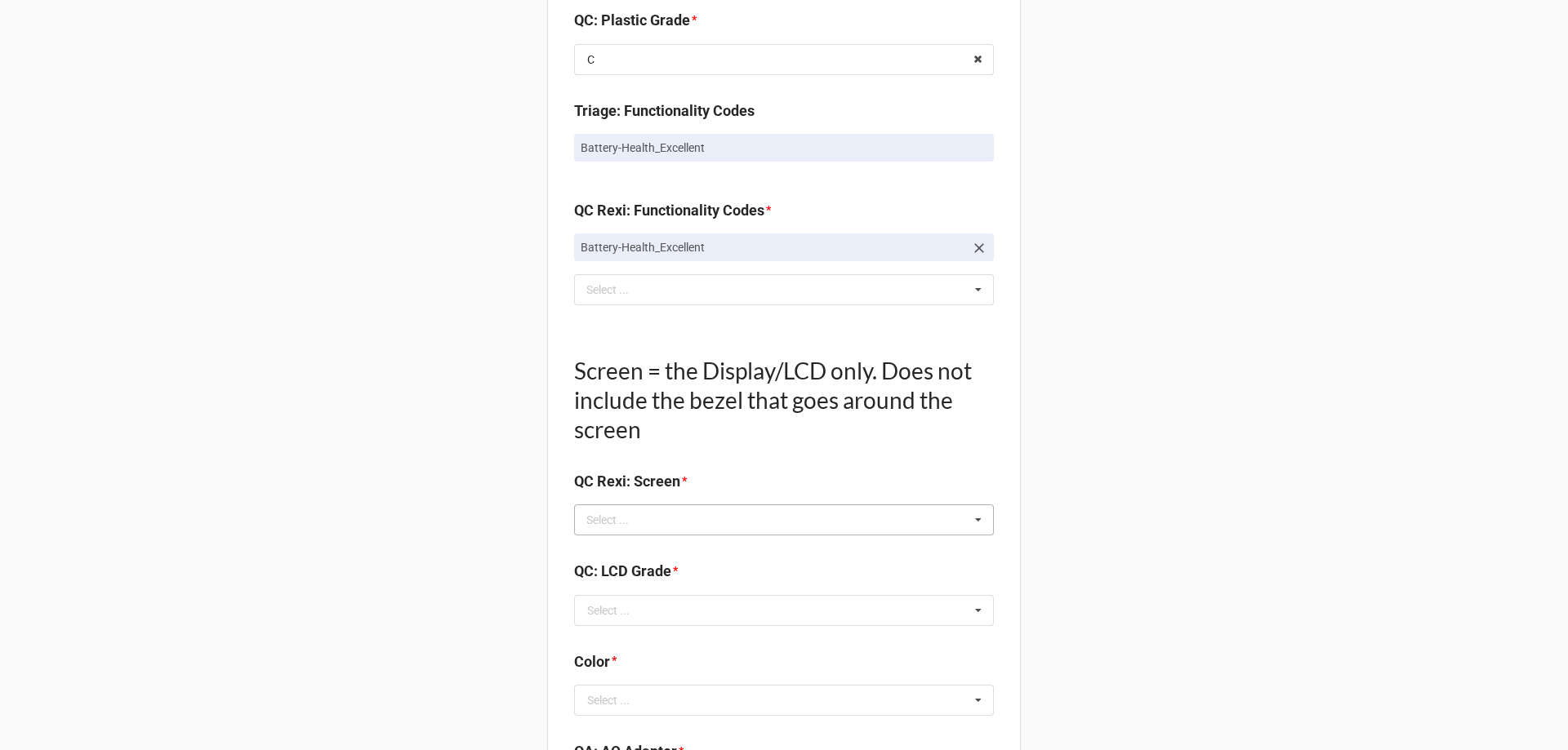
click at [974, 521] on icon at bounding box center [978, 520] width 24 height 30
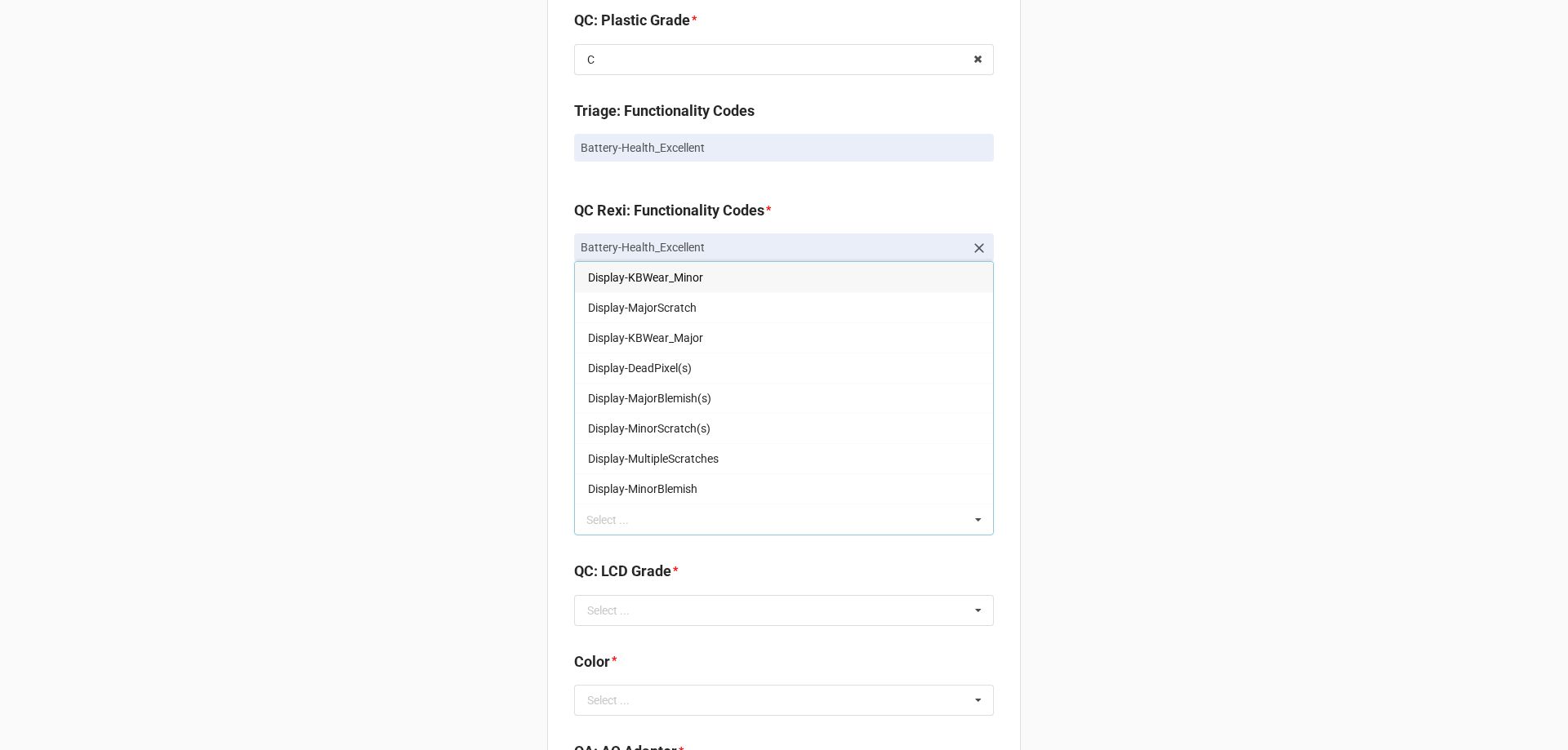
click at [740, 270] on div "Display-KBWear_Minor" at bounding box center [784, 277] width 418 height 30
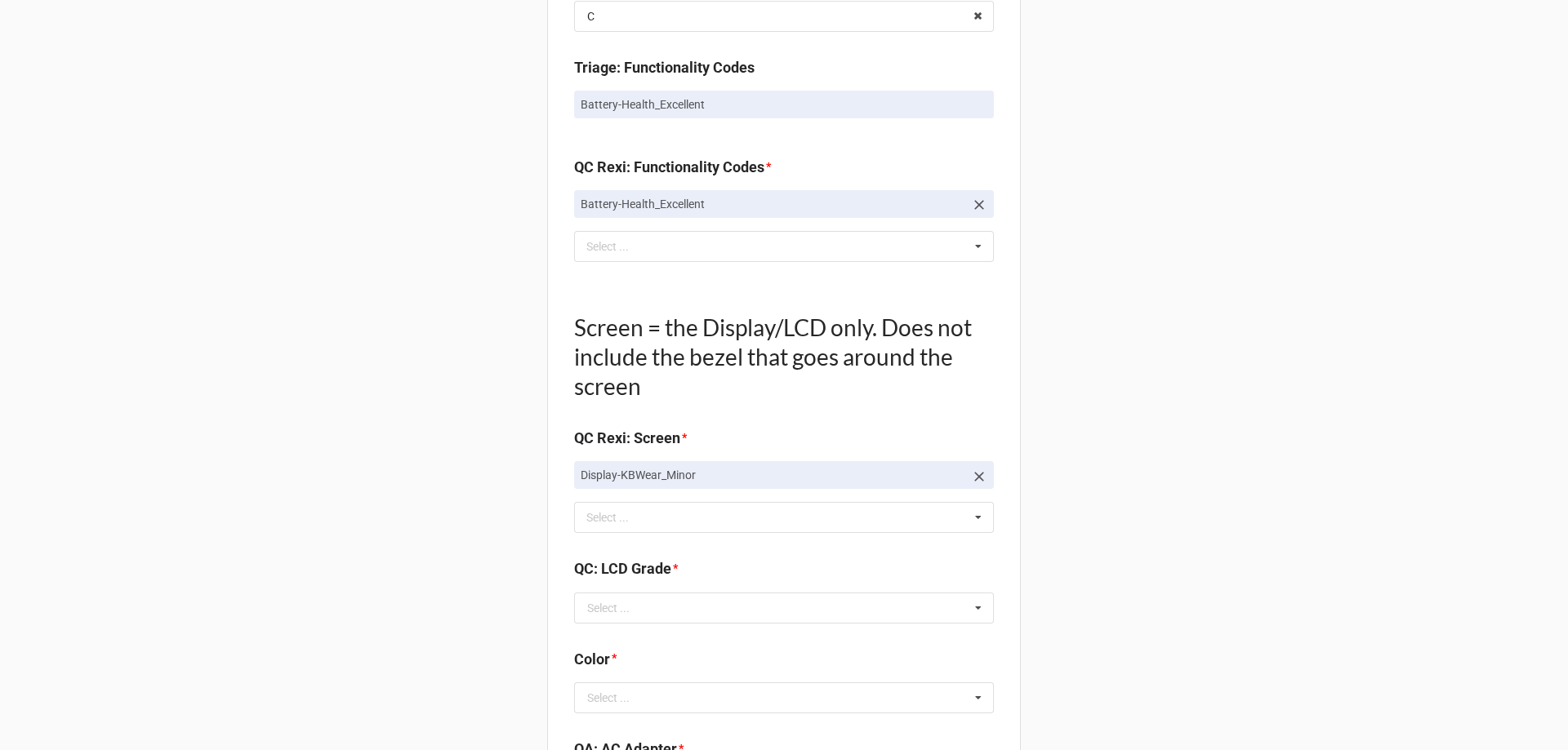
scroll to position [1715, 0]
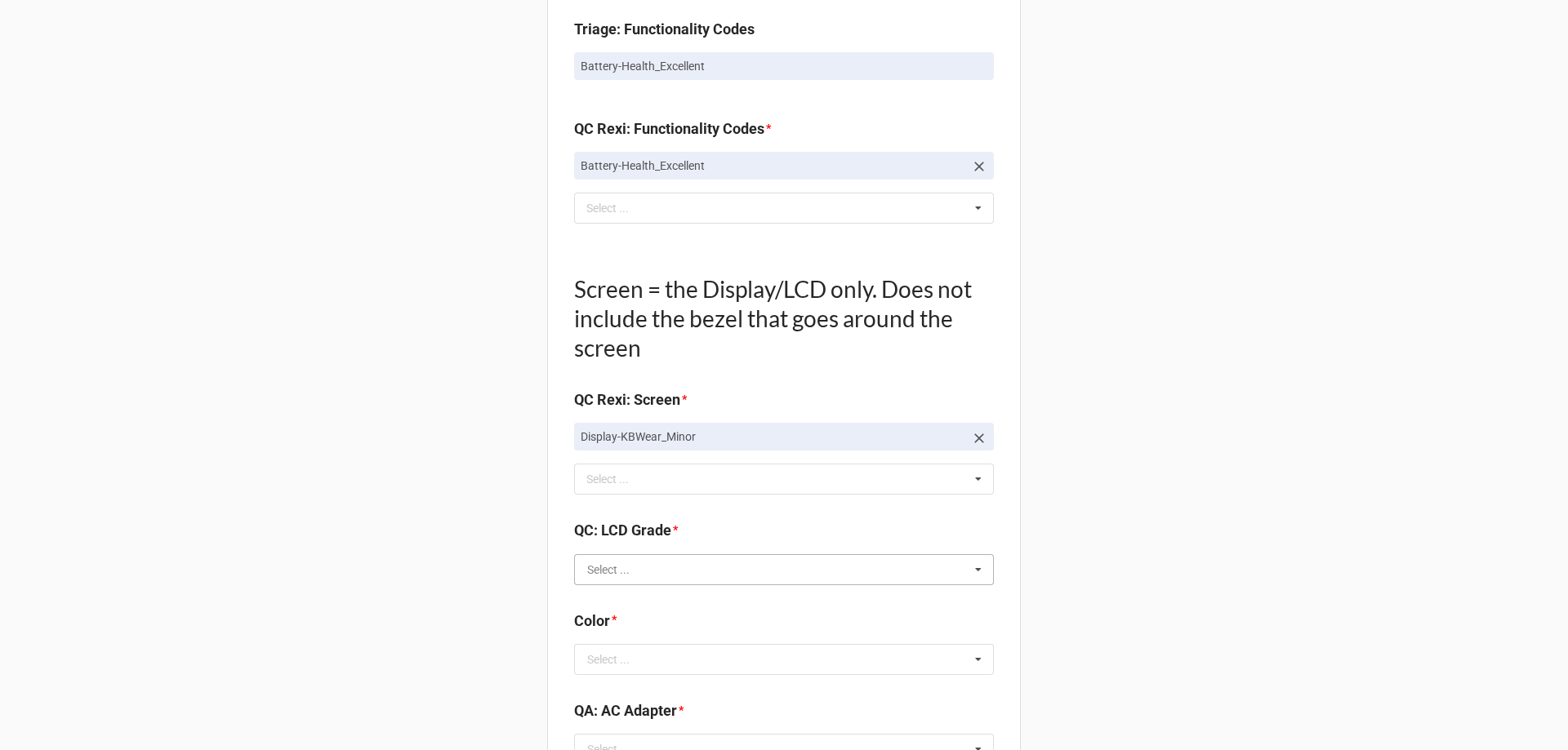
click at [579, 569] on input "text" at bounding box center [785, 570] width 418 height 29
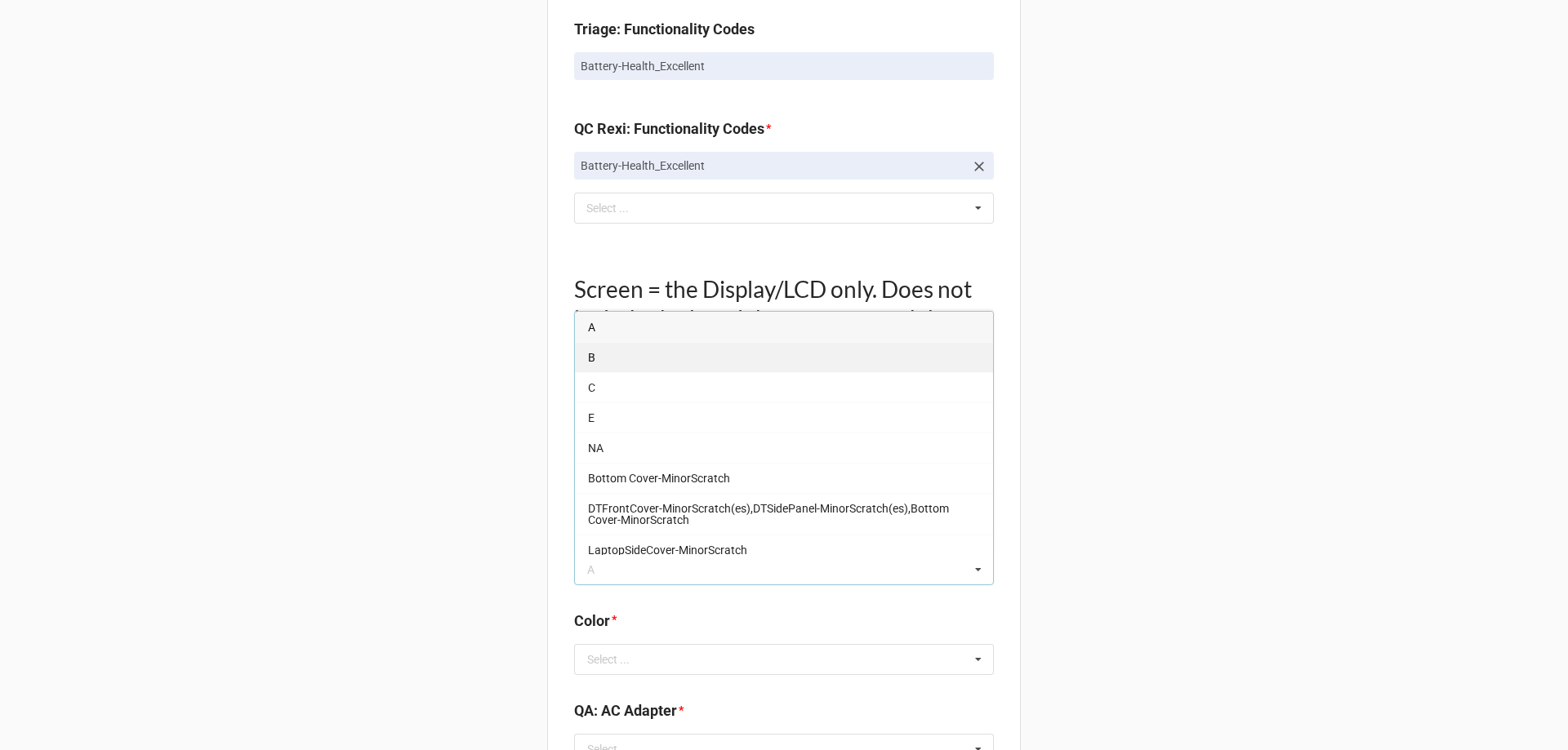
click at [630, 360] on div "B" at bounding box center [784, 356] width 418 height 30
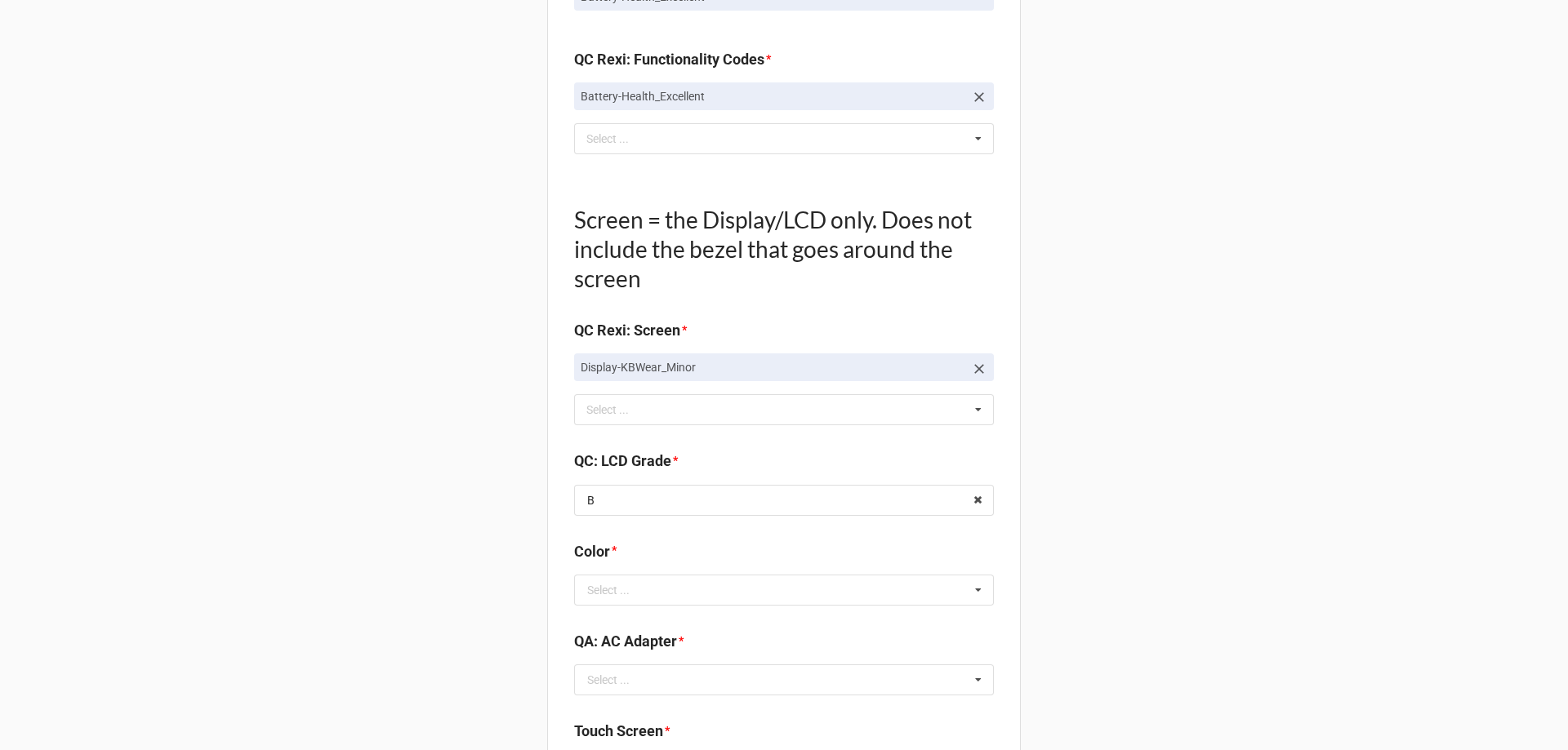
scroll to position [1877, 0]
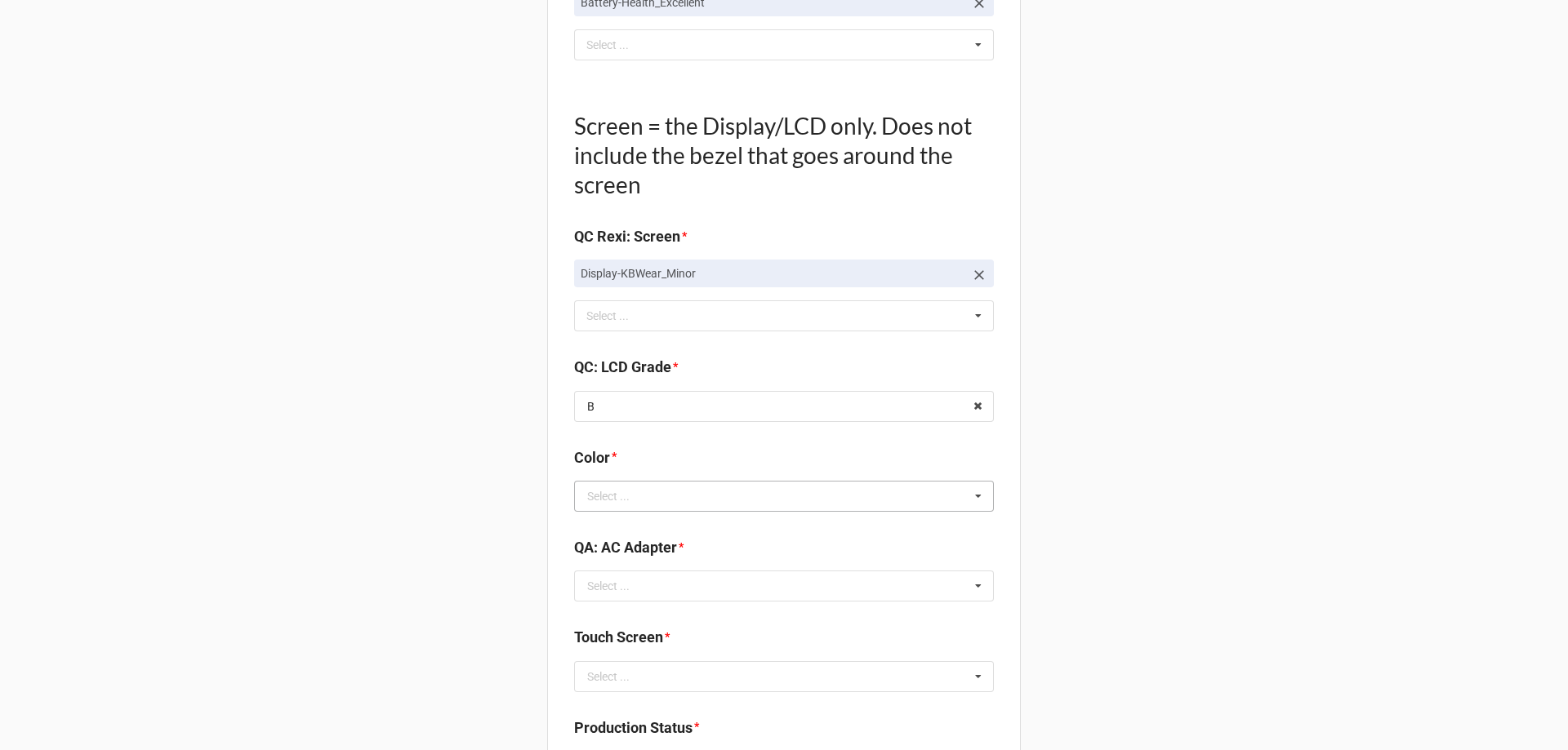
click at [619, 495] on div "Select ..." at bounding box center [609, 496] width 43 height 12
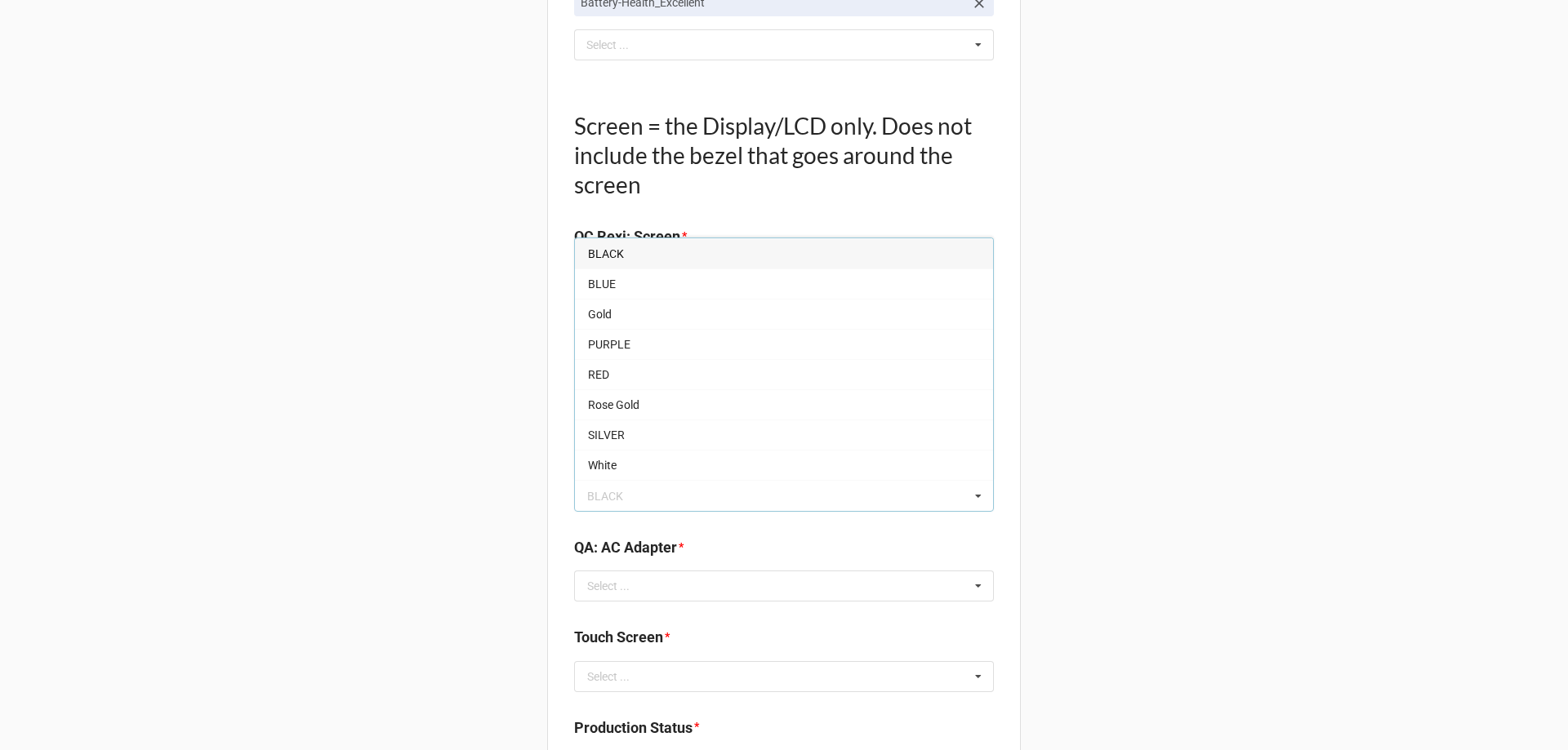
click at [655, 245] on div "BLACK" at bounding box center [784, 253] width 418 height 30
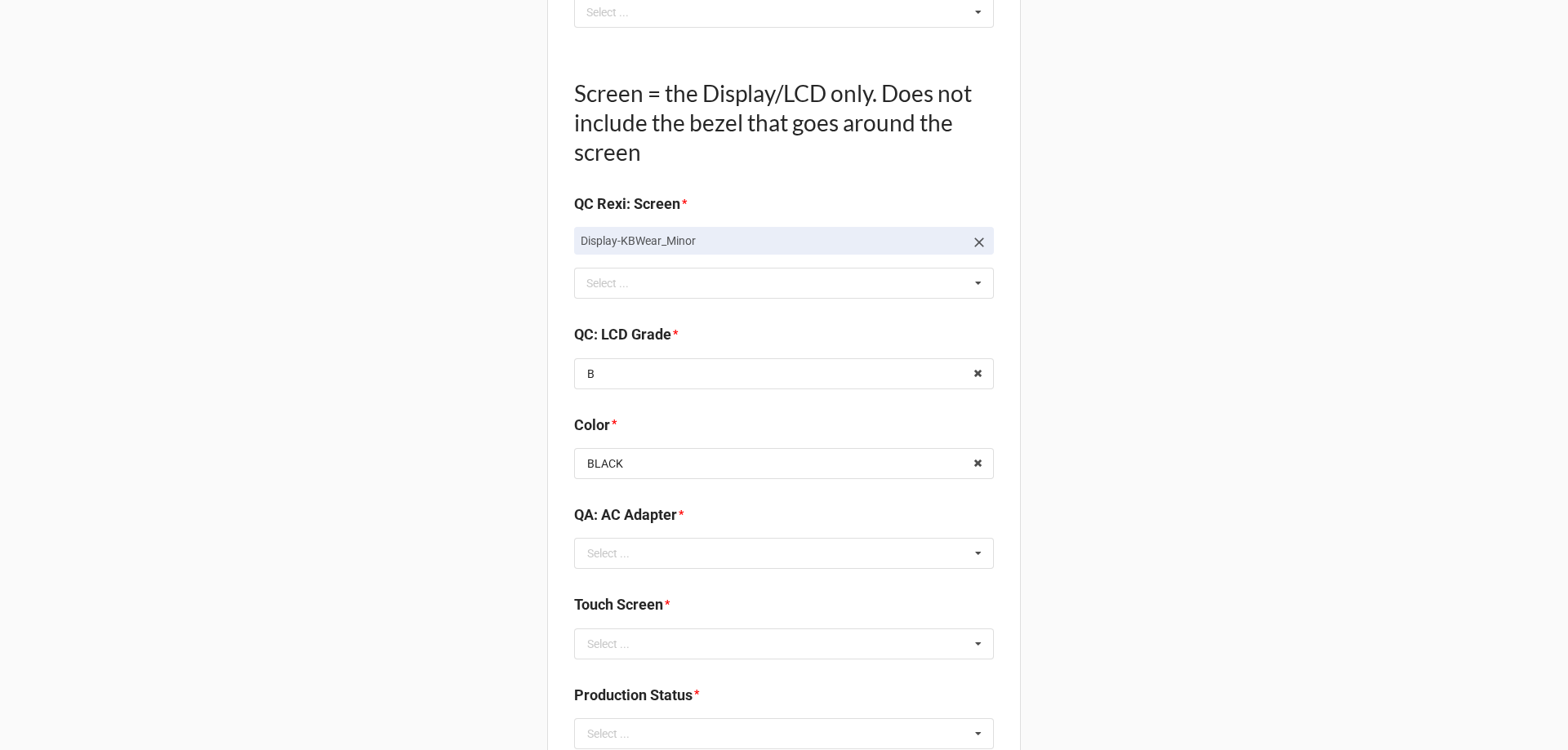
scroll to position [1960, 0]
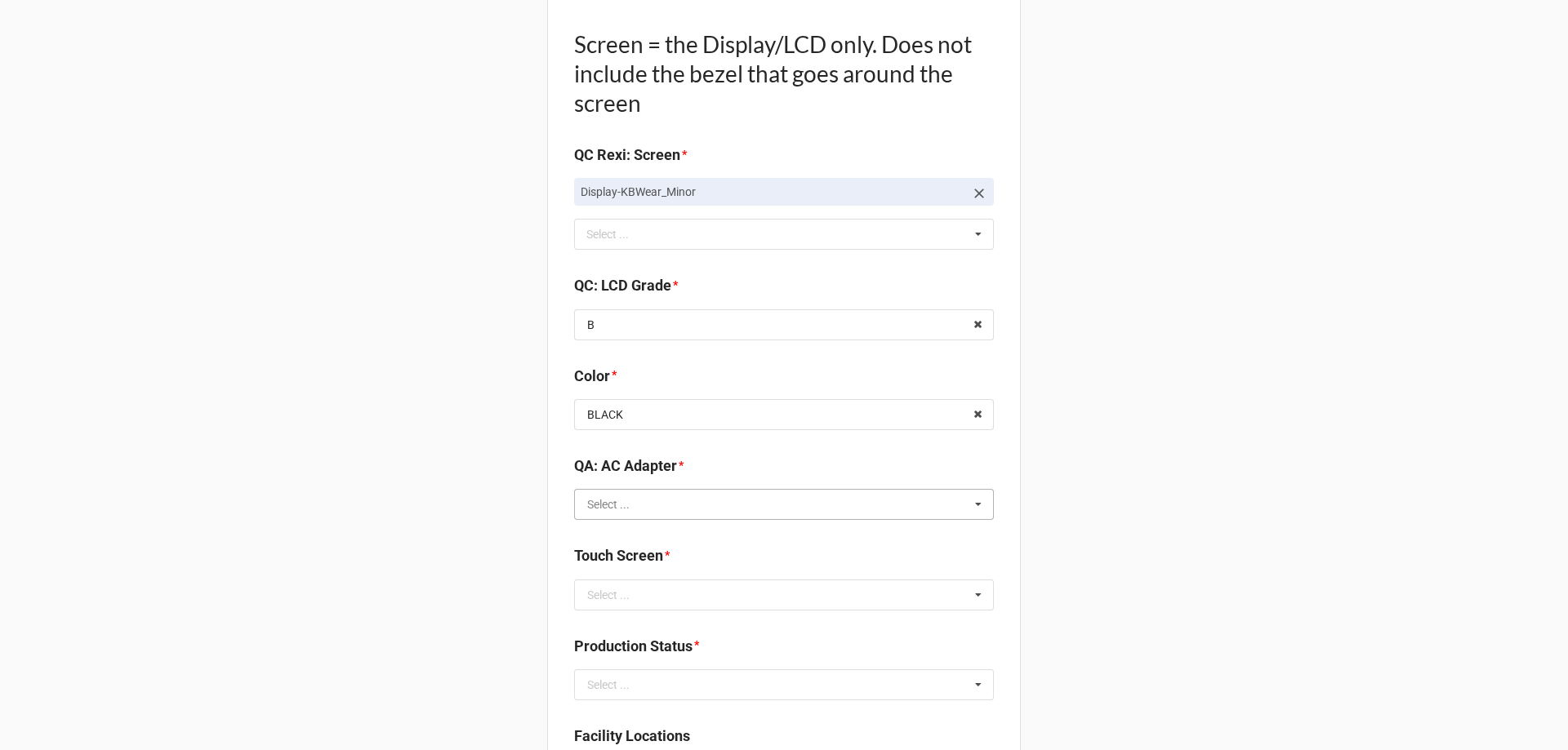
click at [618, 515] on input "text" at bounding box center [785, 504] width 418 height 29
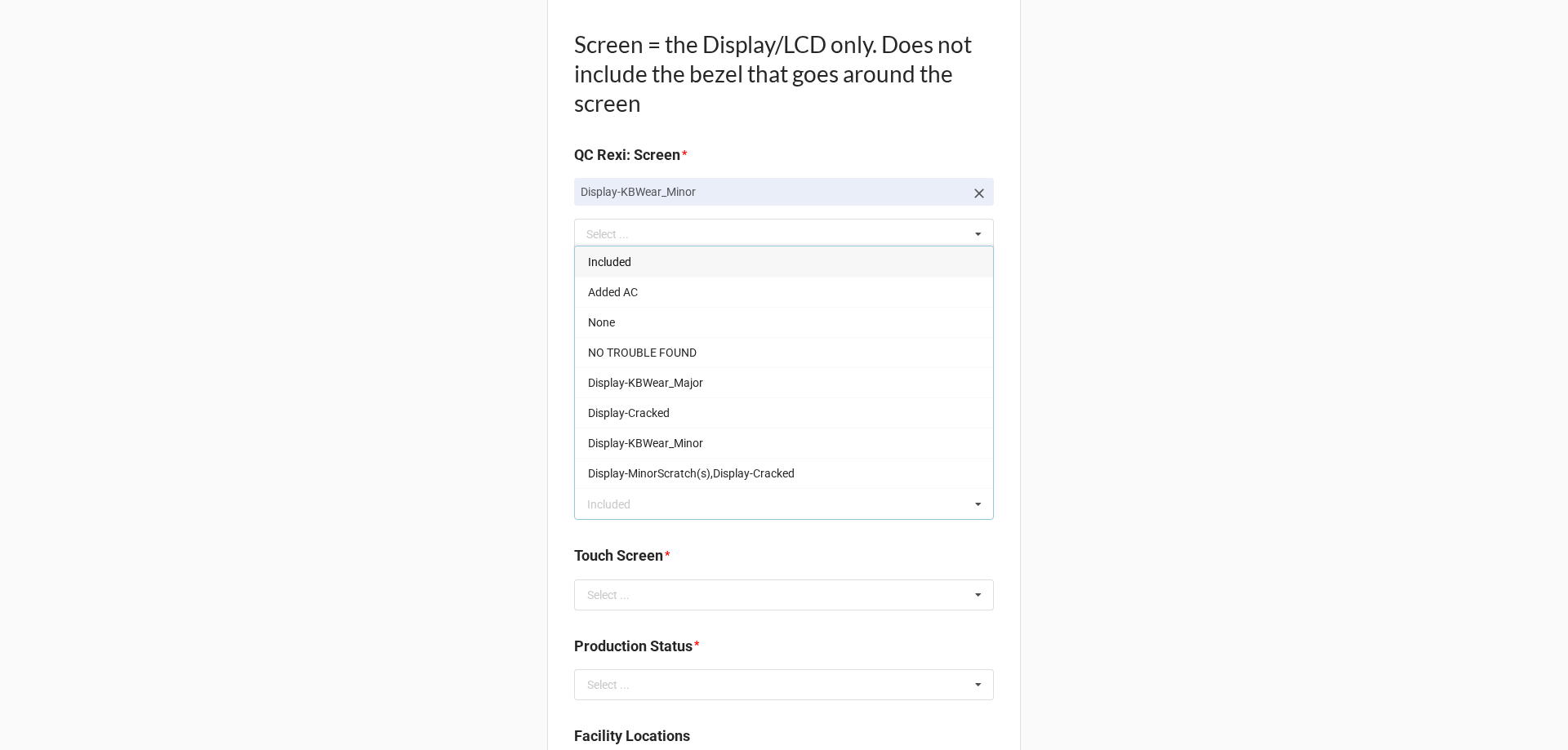
click at [652, 258] on div "Included" at bounding box center [784, 261] width 418 height 30
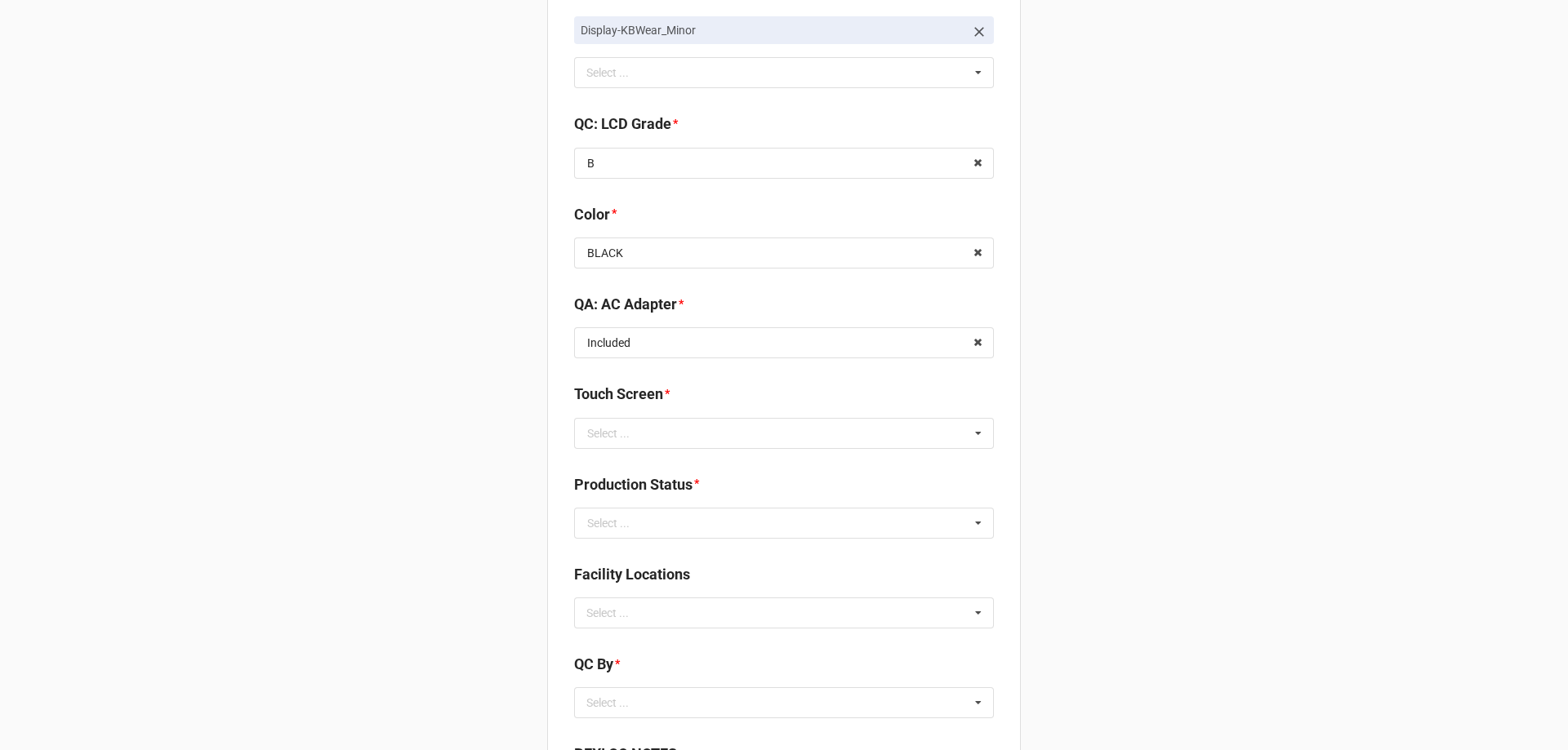
scroll to position [2122, 0]
click at [639, 441] on input "text" at bounding box center [785, 432] width 418 height 29
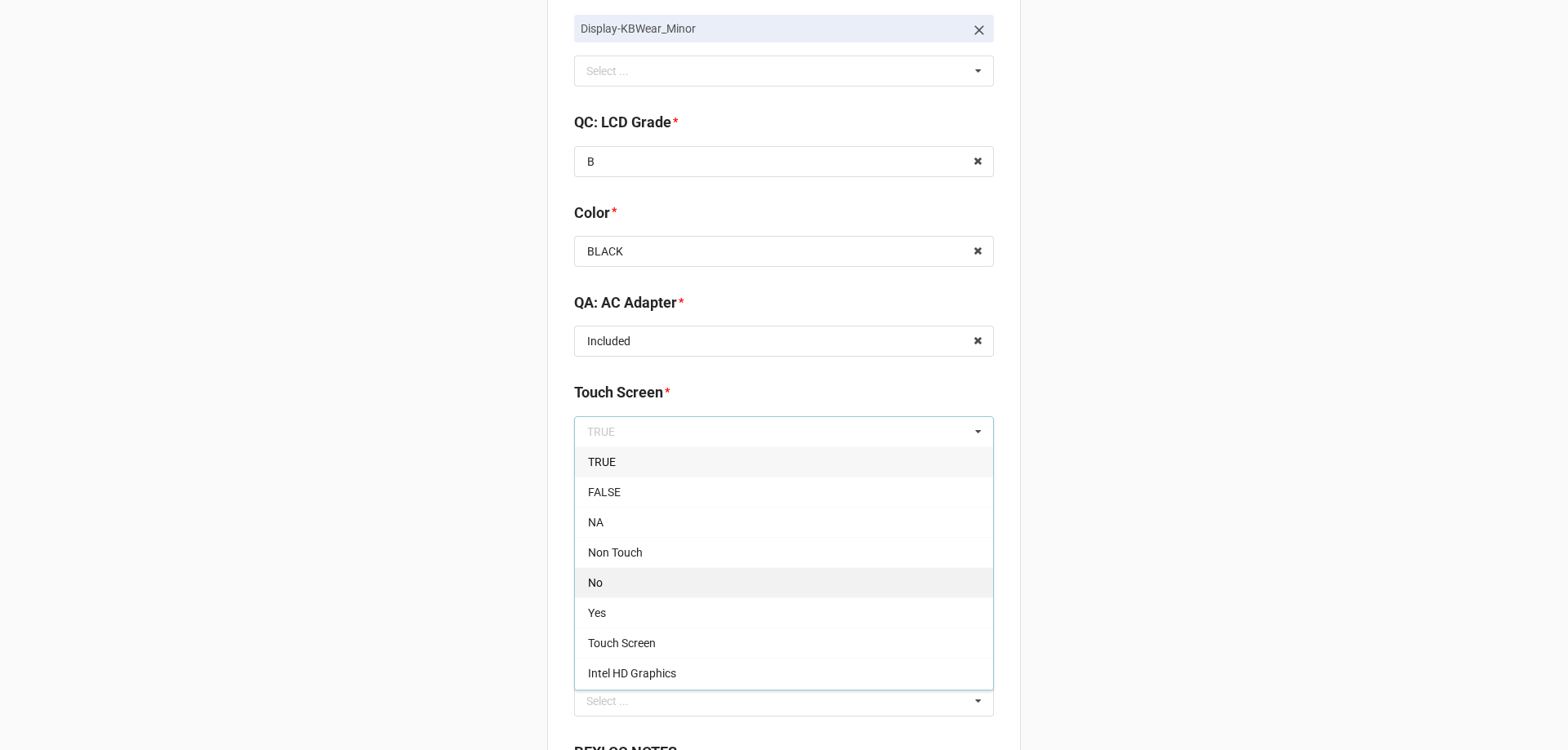
click at [627, 578] on div "No" at bounding box center [784, 582] width 418 height 30
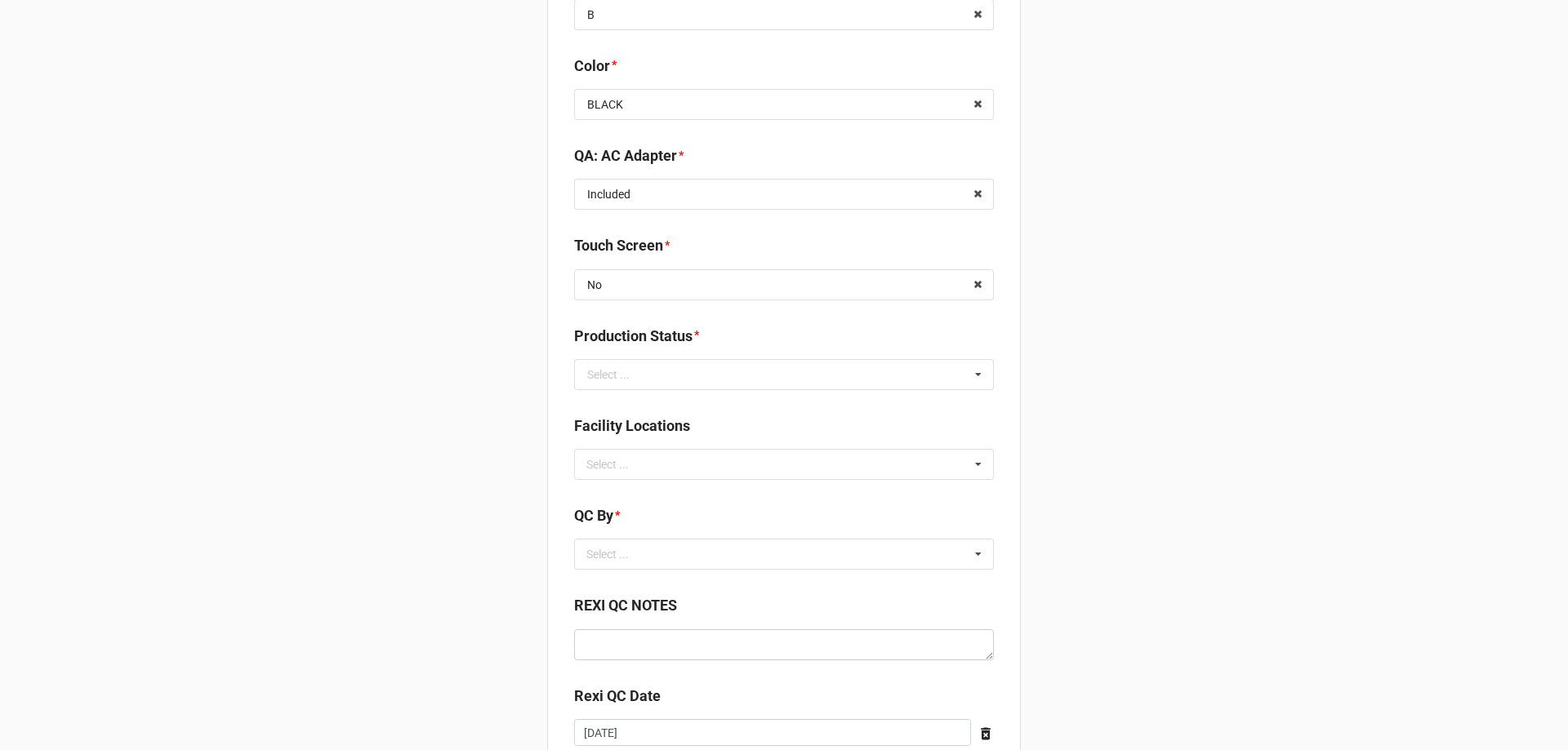
scroll to position [2286, 0]
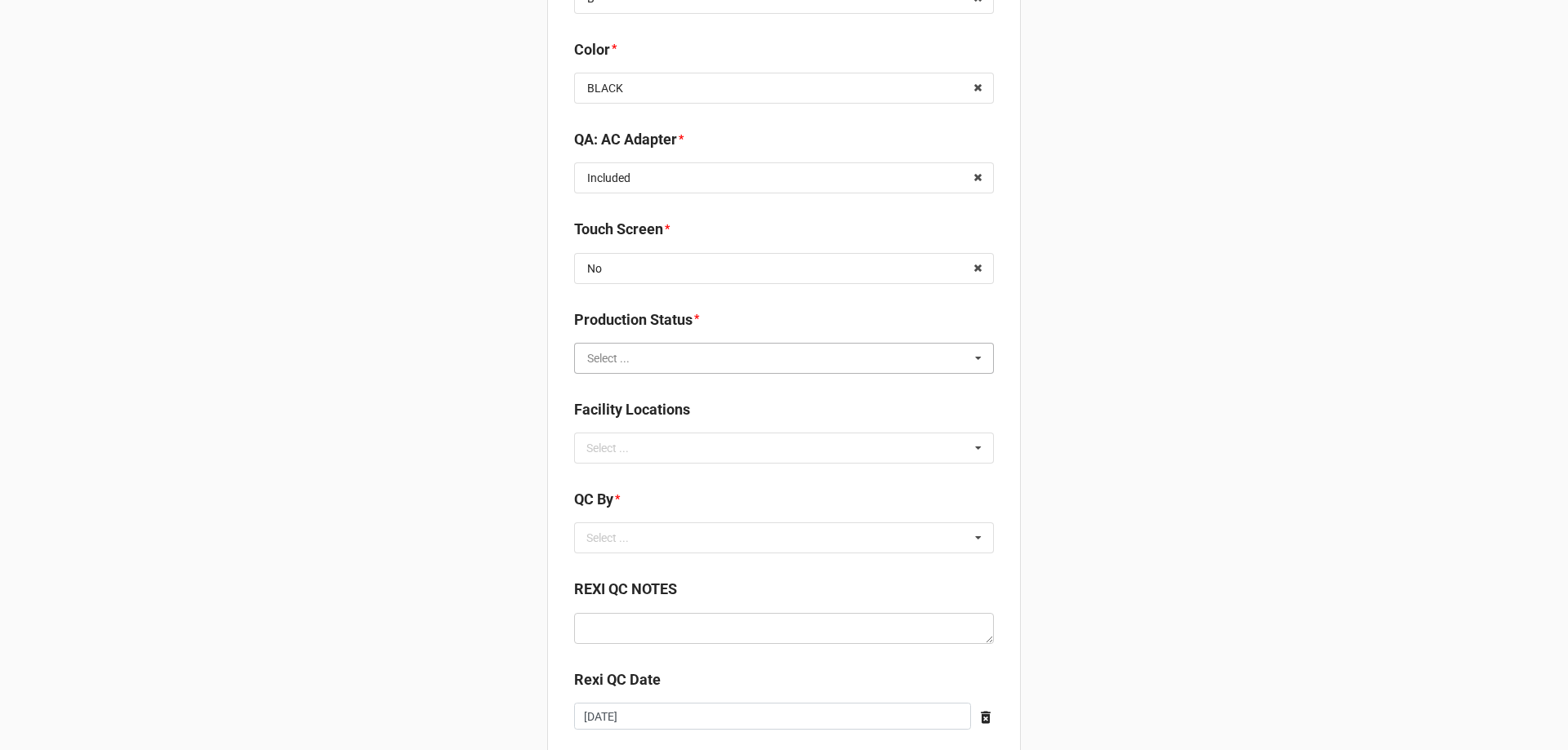
click at [664, 347] on input "text" at bounding box center [785, 358] width 418 height 29
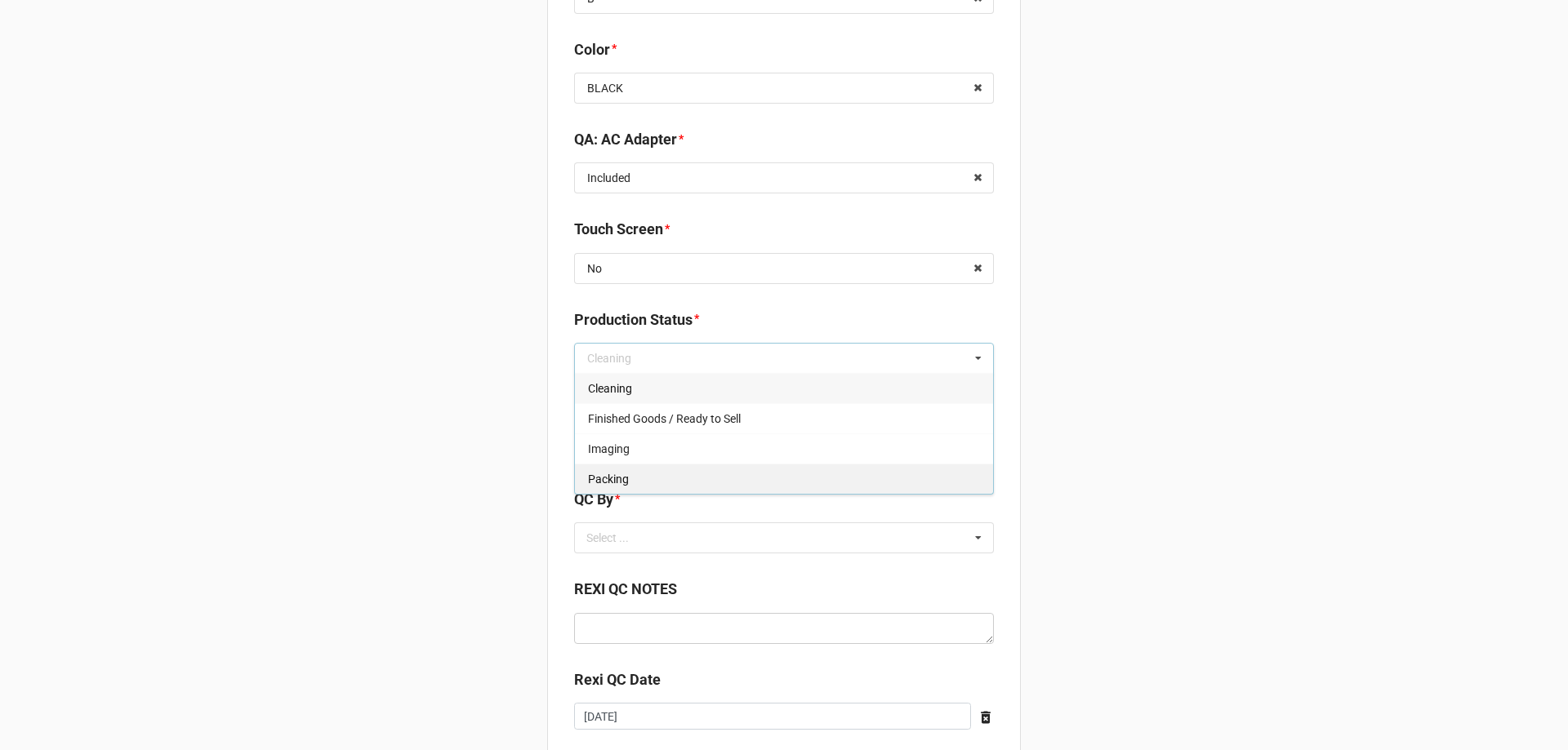
click at [655, 480] on div "Packing" at bounding box center [784, 478] width 418 height 30
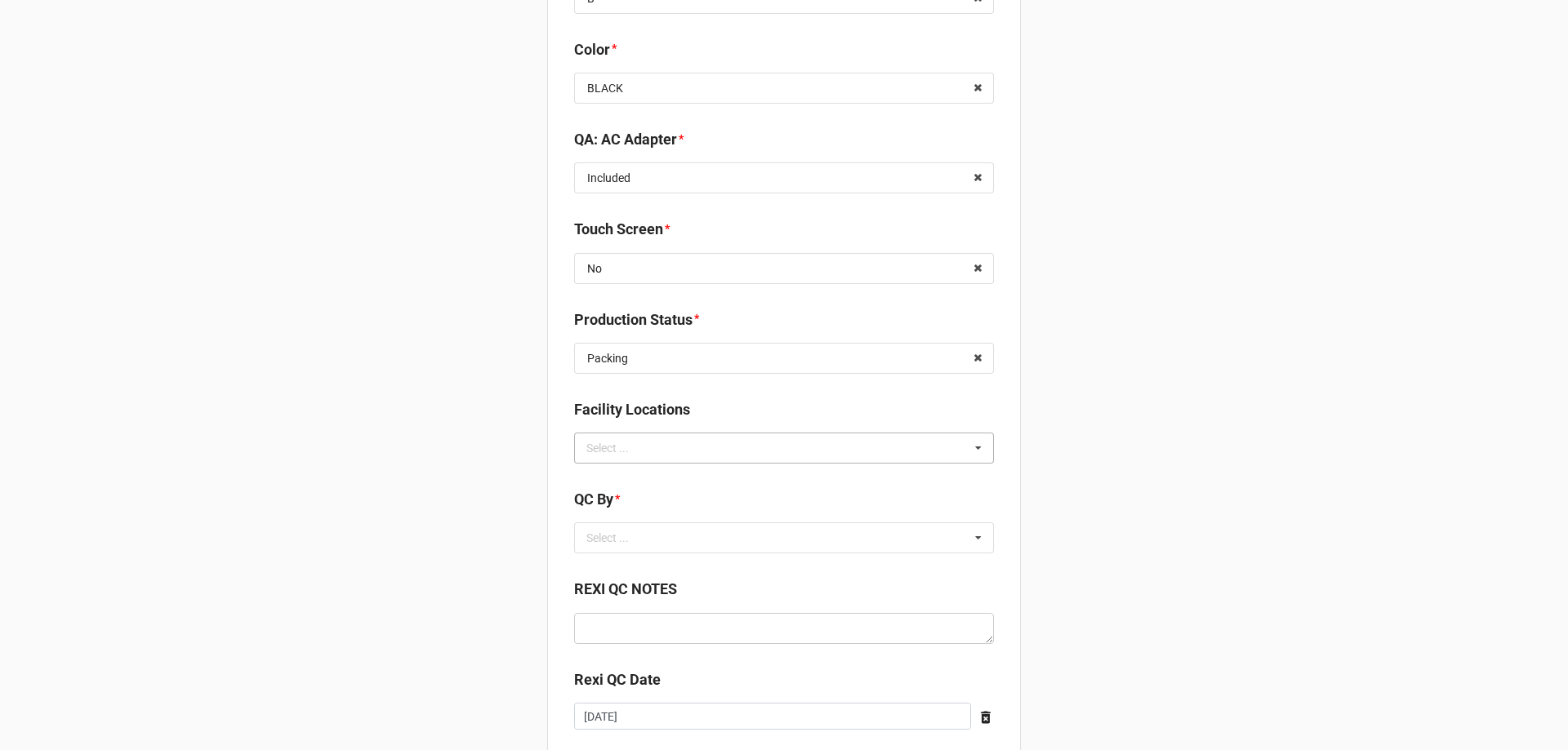
click at [633, 457] on div "Select ..." at bounding box center [617, 447] width 71 height 18
type input "re"
click at [637, 483] on span "RECV.DLL.PROCESSING" at bounding box center [648, 478] width 123 height 13
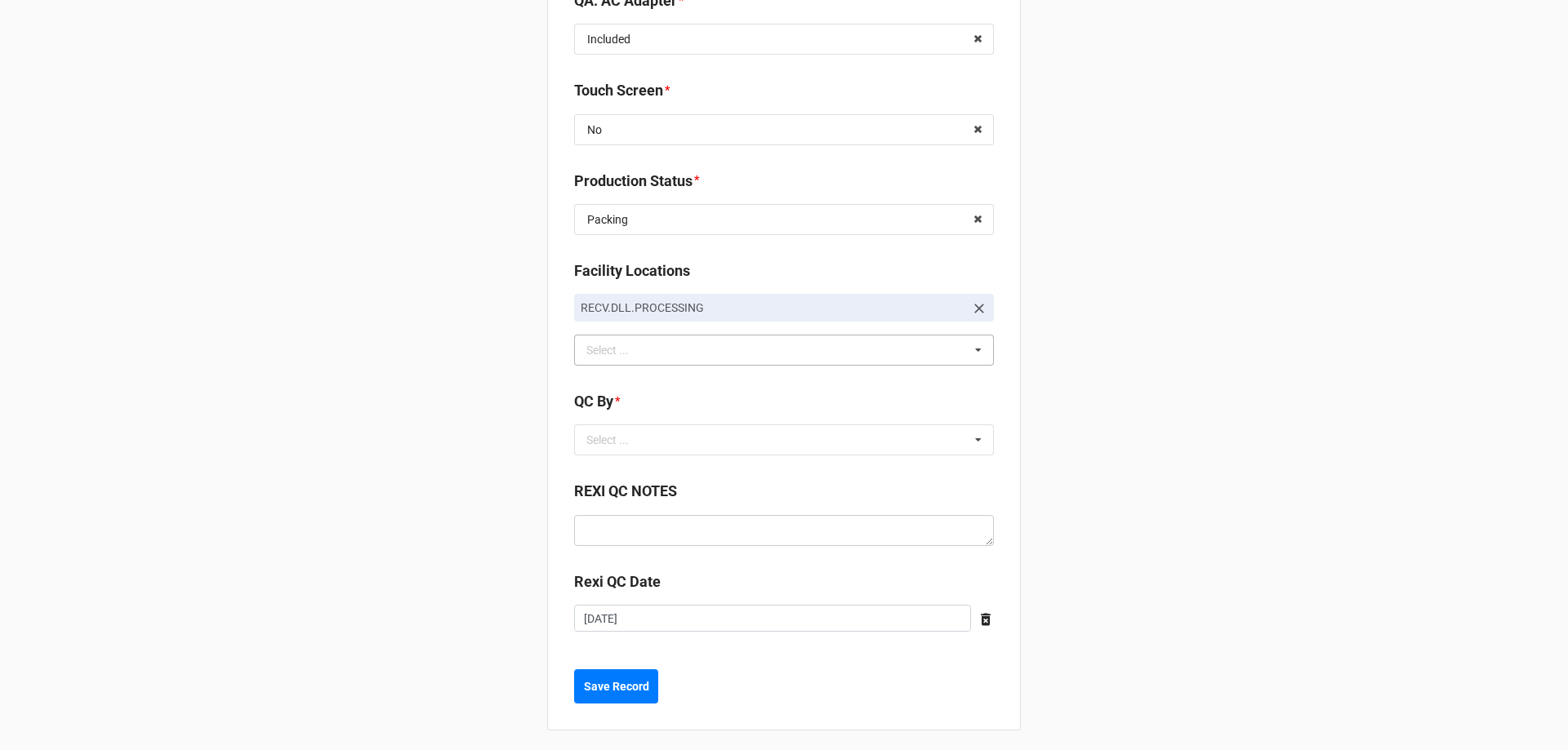
scroll to position [2431, 0]
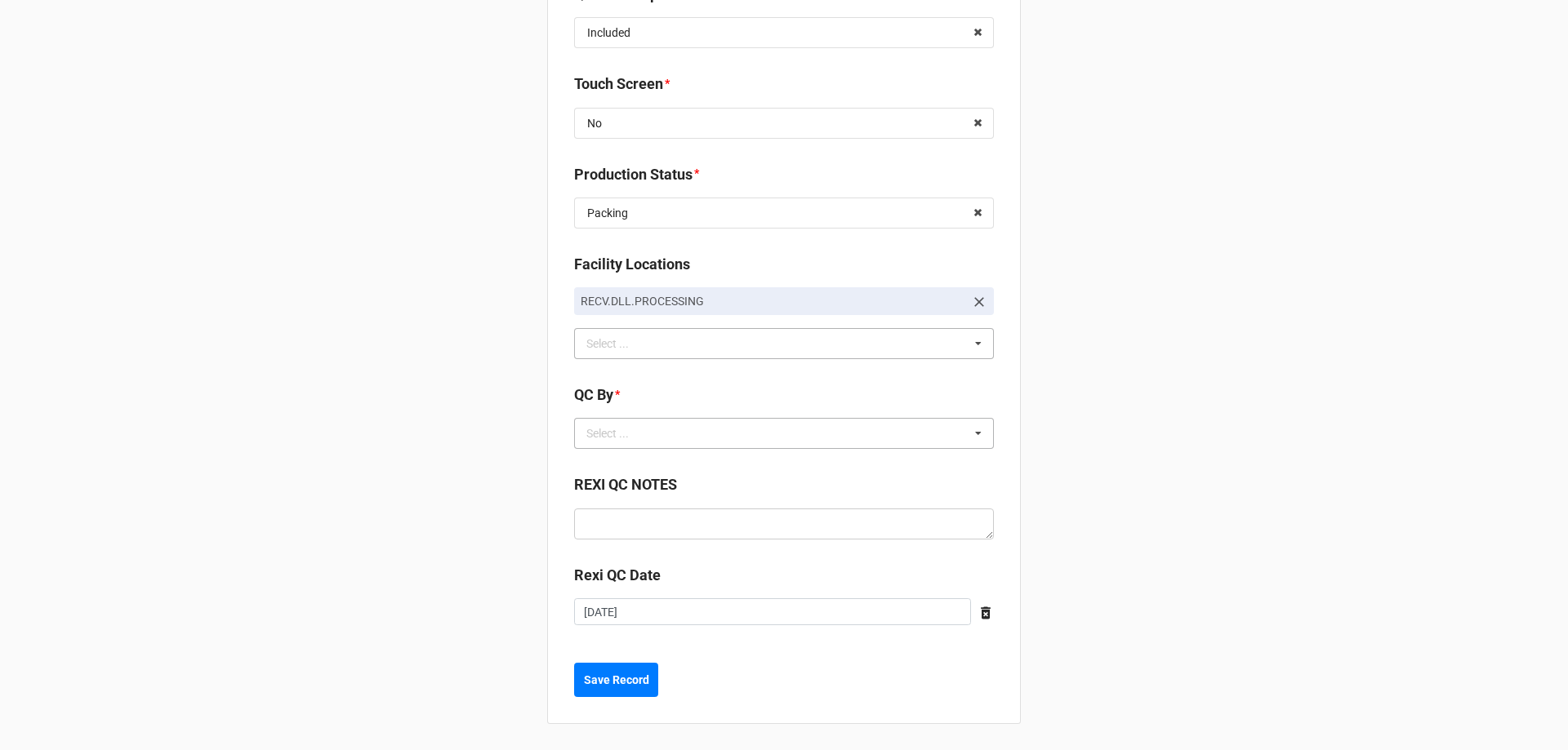
click at [639, 431] on div "Select ..." at bounding box center [617, 434] width 71 height 18
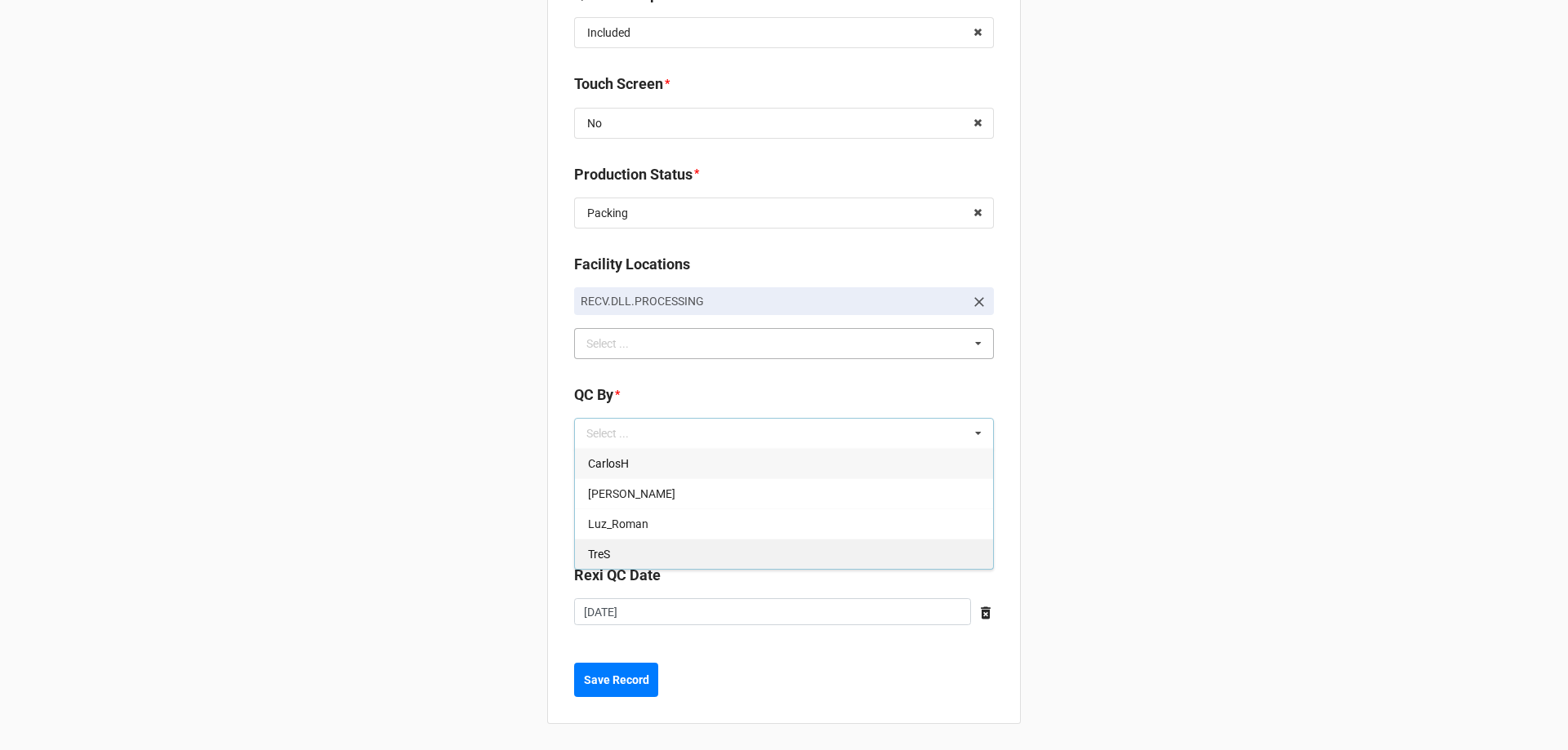
click at [604, 557] on span "TreS" at bounding box center [598, 554] width 22 height 13
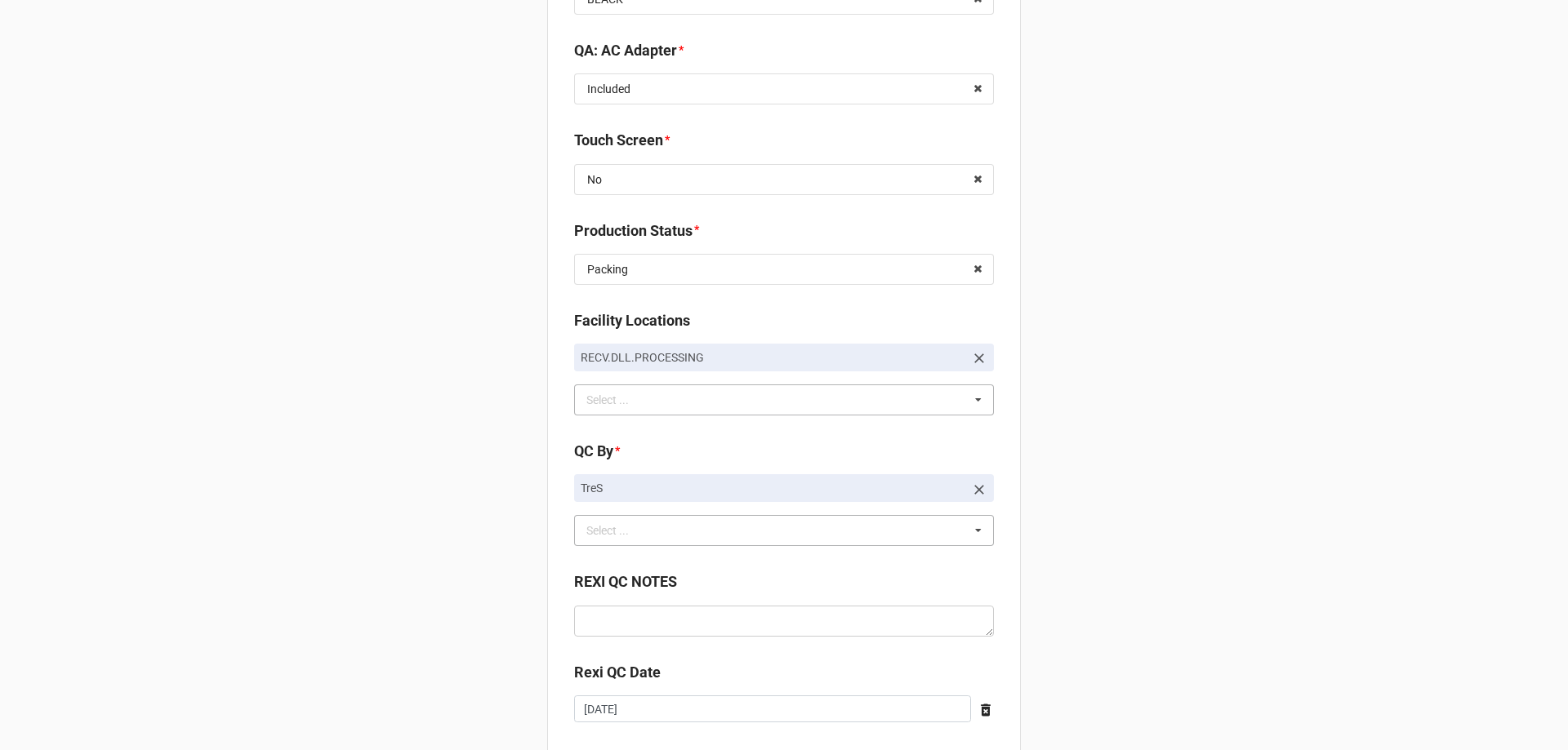
scroll to position [2472, 0]
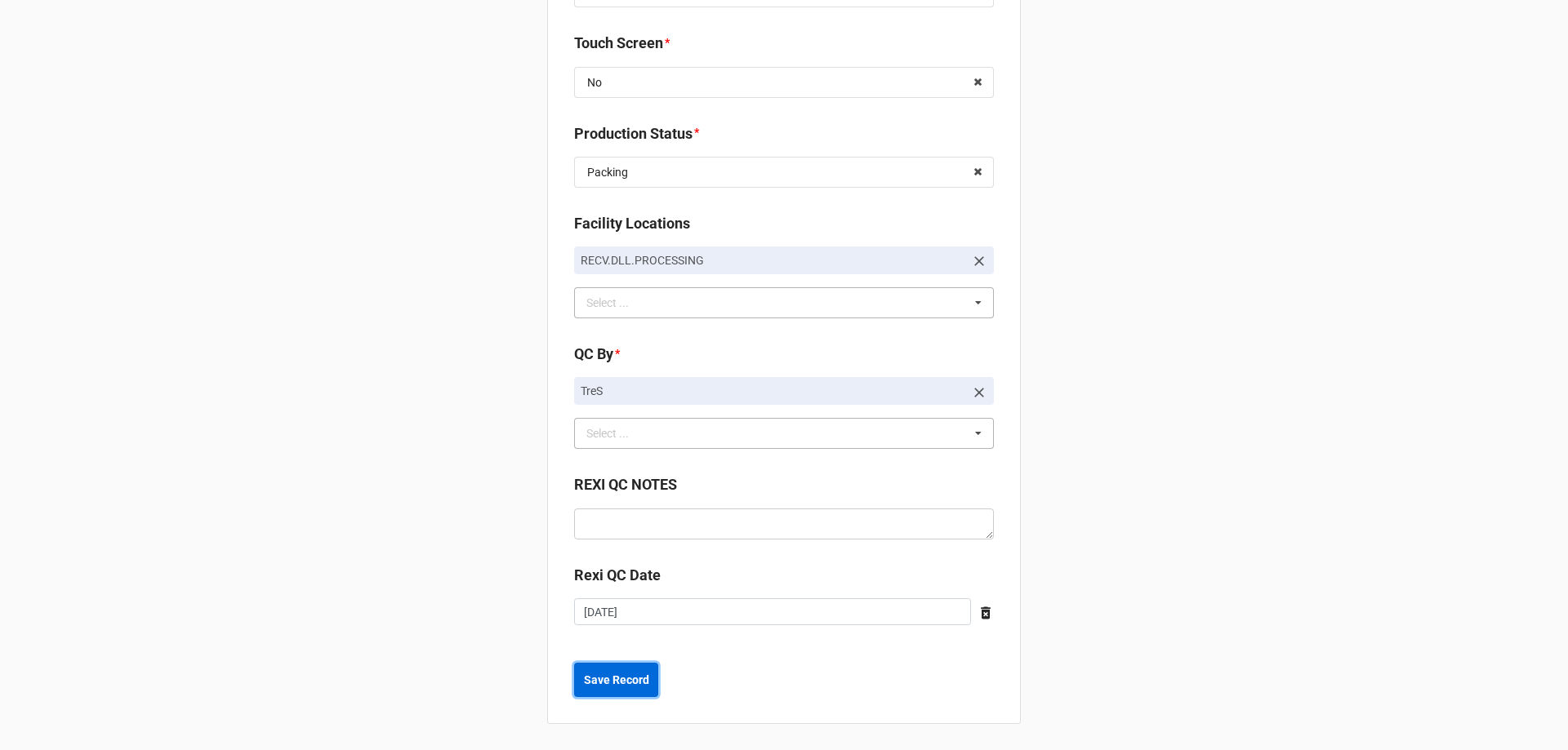
click at [599, 686] on button "Save Record" at bounding box center [616, 679] width 84 height 34
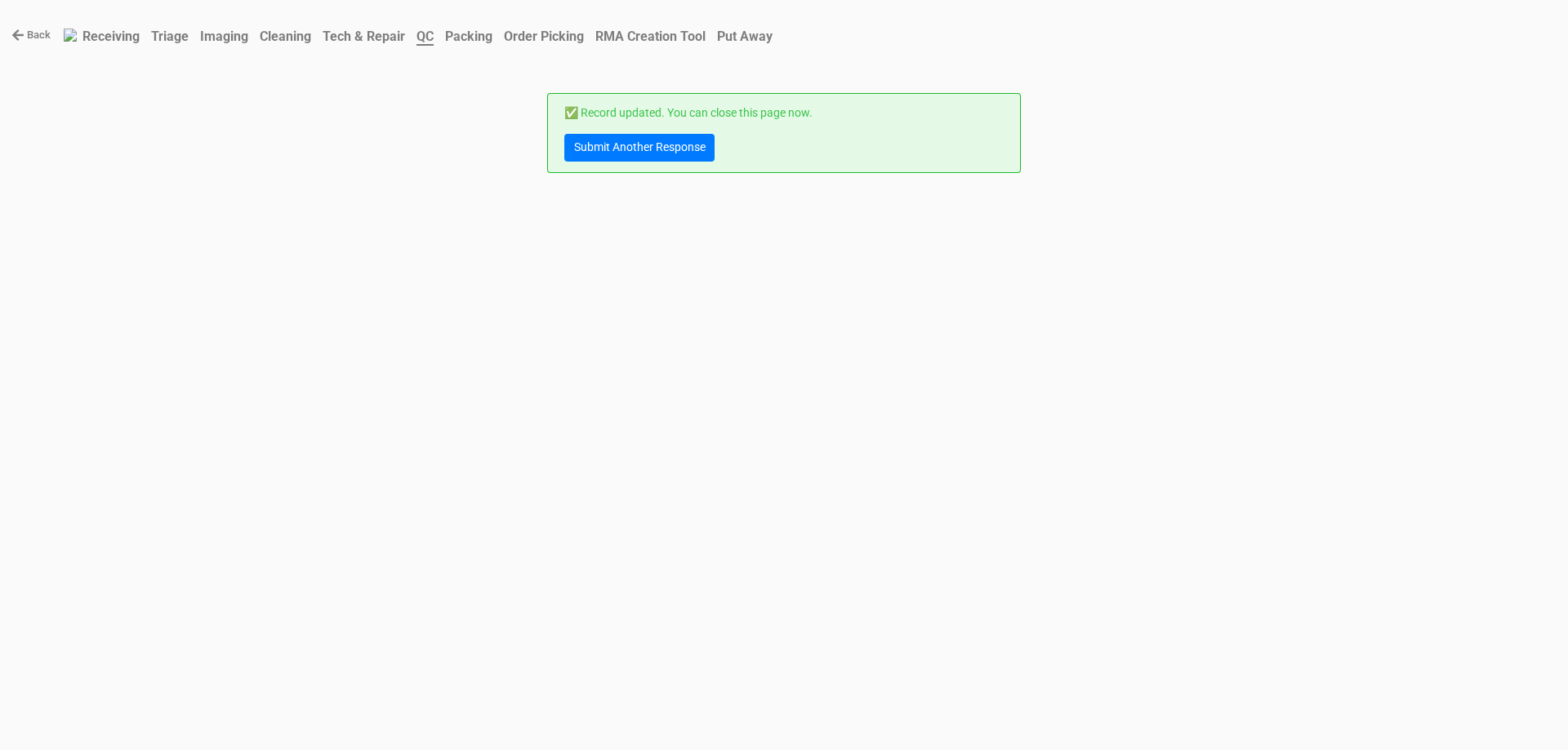
scroll to position [0, 0]
